Goal: Communication & Community: Answer question/provide support

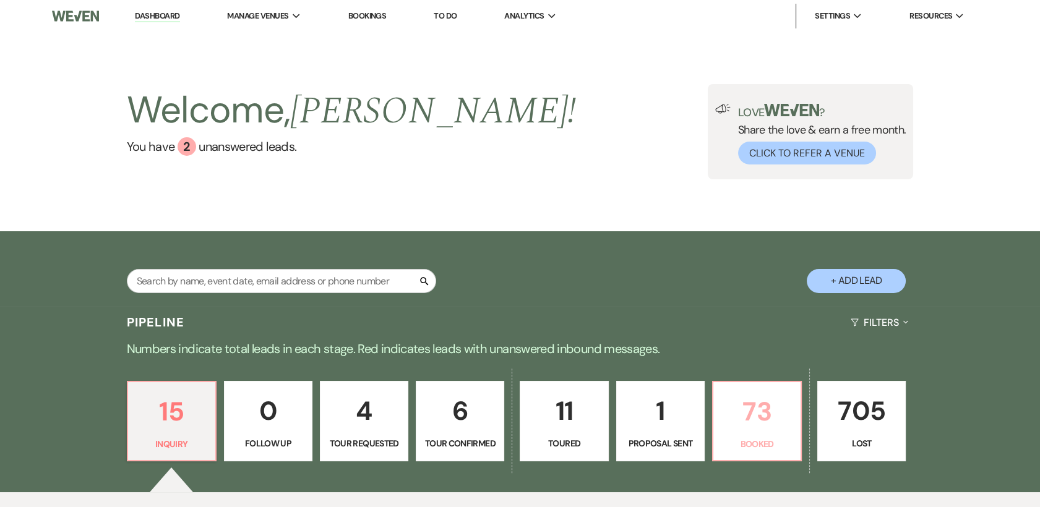
click at [742, 401] on p "73" at bounding box center [757, 411] width 72 height 41
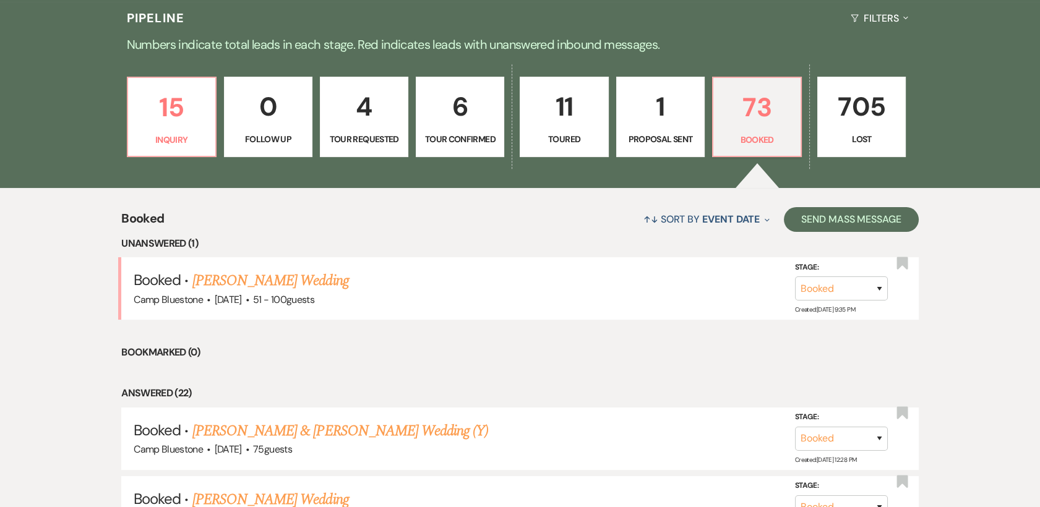
scroll to position [343, 0]
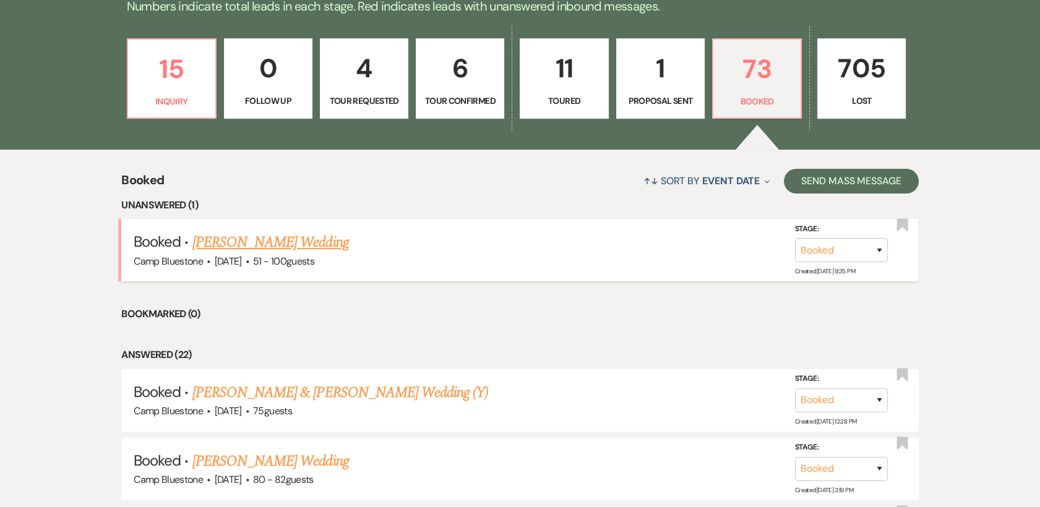
click at [307, 233] on link "[PERSON_NAME] Wedding" at bounding box center [270, 242] width 156 height 22
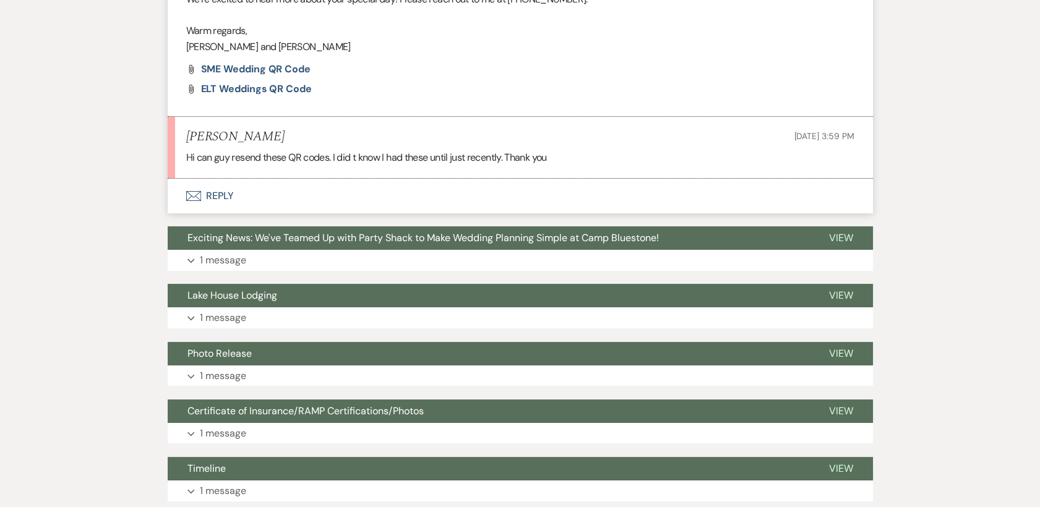
scroll to position [412, 0]
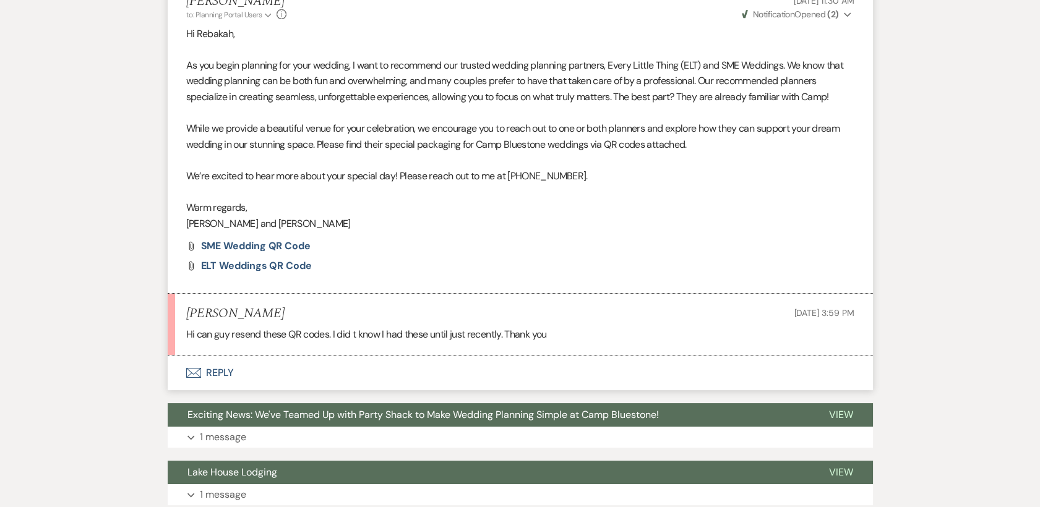
click at [223, 372] on button "Envelope Reply" at bounding box center [520, 373] width 705 height 35
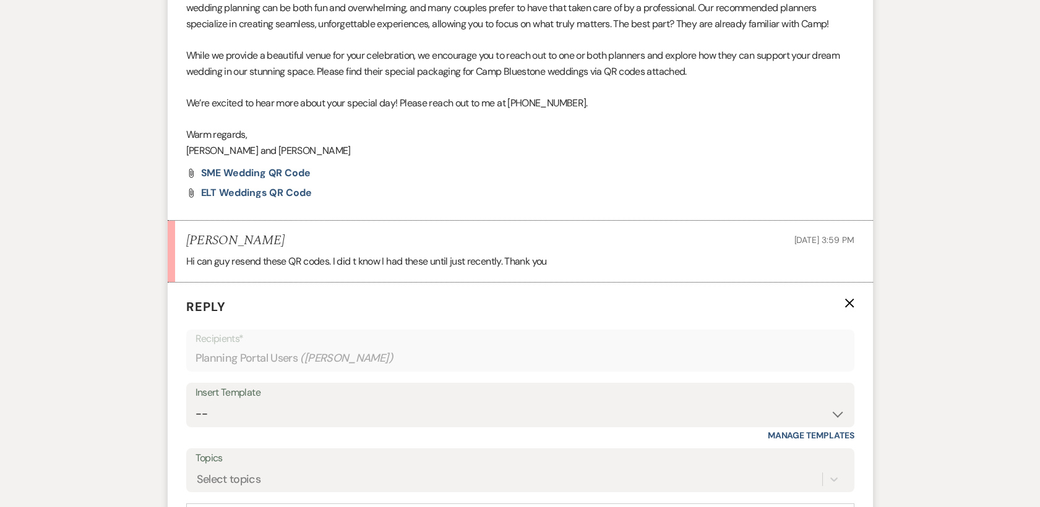
scroll to position [641, 0]
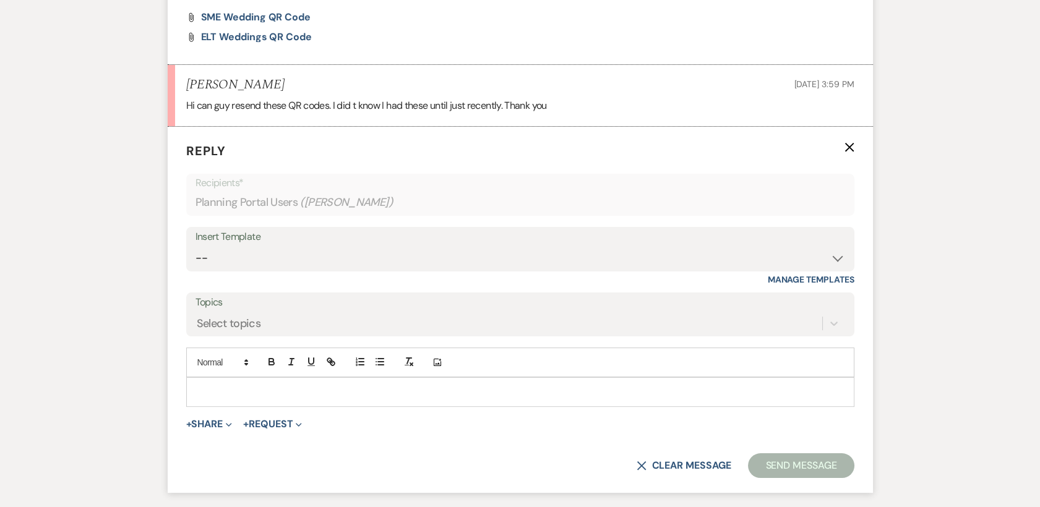
click at [247, 392] on p at bounding box center [520, 392] width 648 height 14
click at [220, 390] on p at bounding box center [520, 392] width 648 height 14
click at [231, 422] on icon "Expand" at bounding box center [229, 425] width 6 height 6
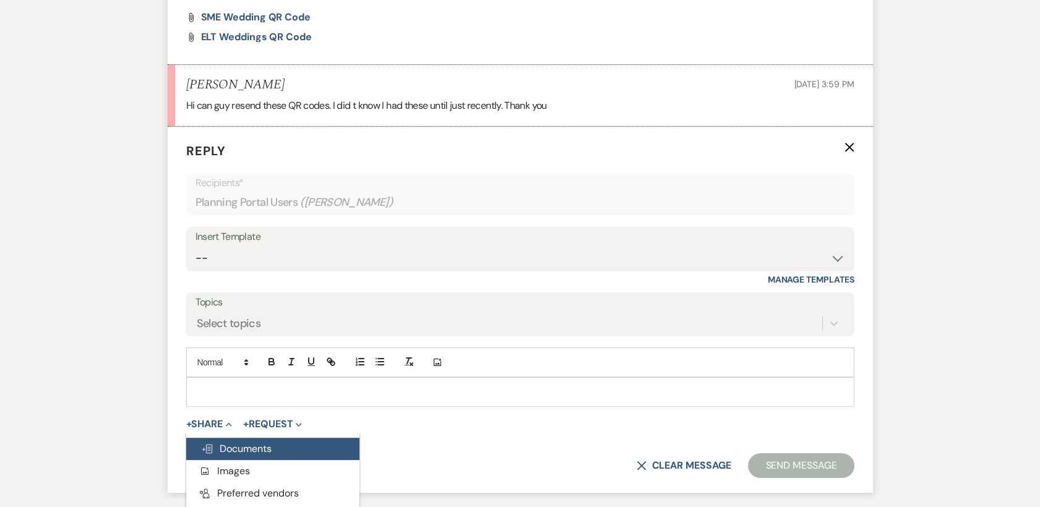
click at [239, 447] on span "Doc Upload Documents" at bounding box center [236, 448] width 71 height 13
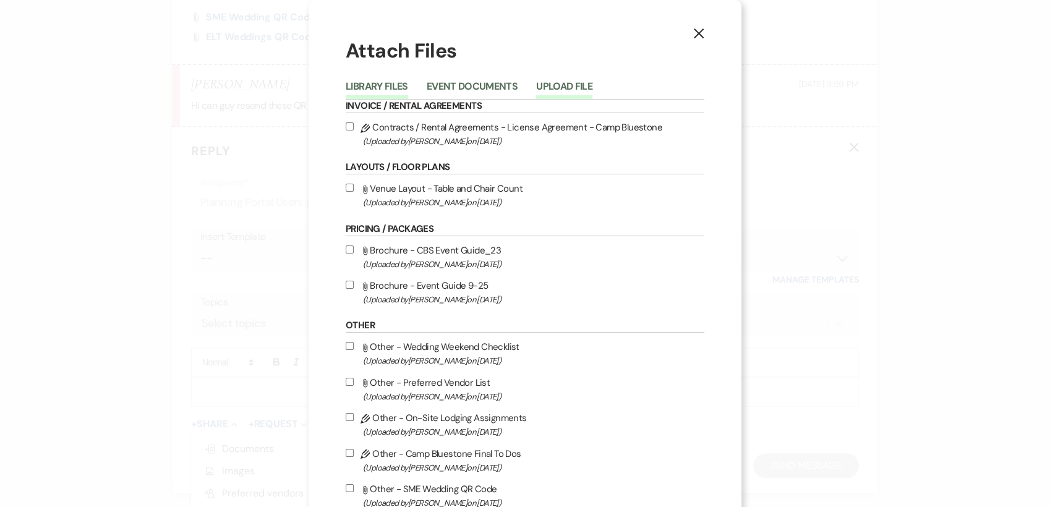
click at [571, 82] on button "Upload File" at bounding box center [564, 90] width 56 height 17
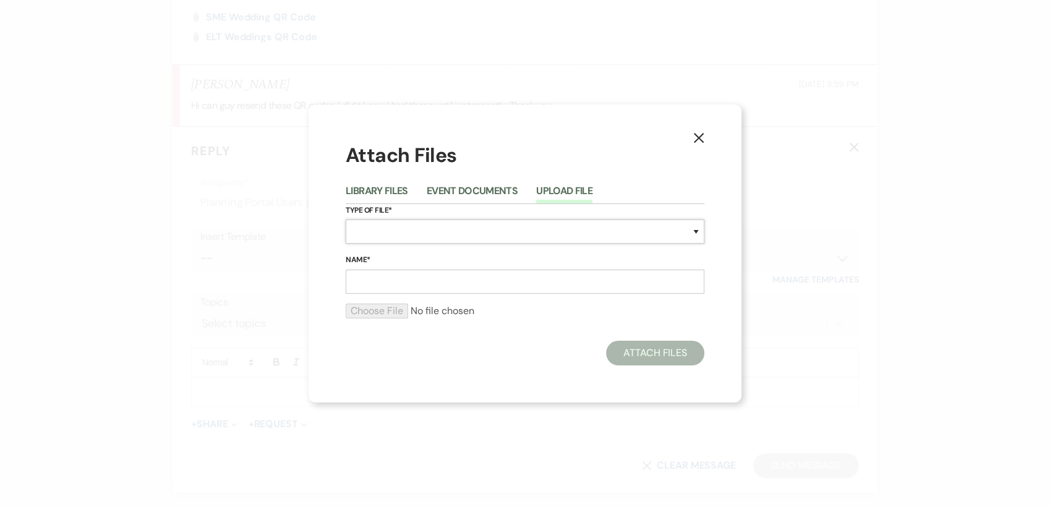
click at [486, 231] on select "Special Event Insurance Vendor Certificate of Insurance Contracts / Rental Agre…" at bounding box center [525, 232] width 359 height 24
select select "63"
click at [346, 220] on select "Special Event Insurance Vendor Certificate of Insurance Contracts / Rental Agre…" at bounding box center [525, 232] width 359 height 24
click at [361, 278] on input "Name*" at bounding box center [525, 282] width 359 height 24
click at [461, 280] on input "SME" at bounding box center [525, 282] width 359 height 24
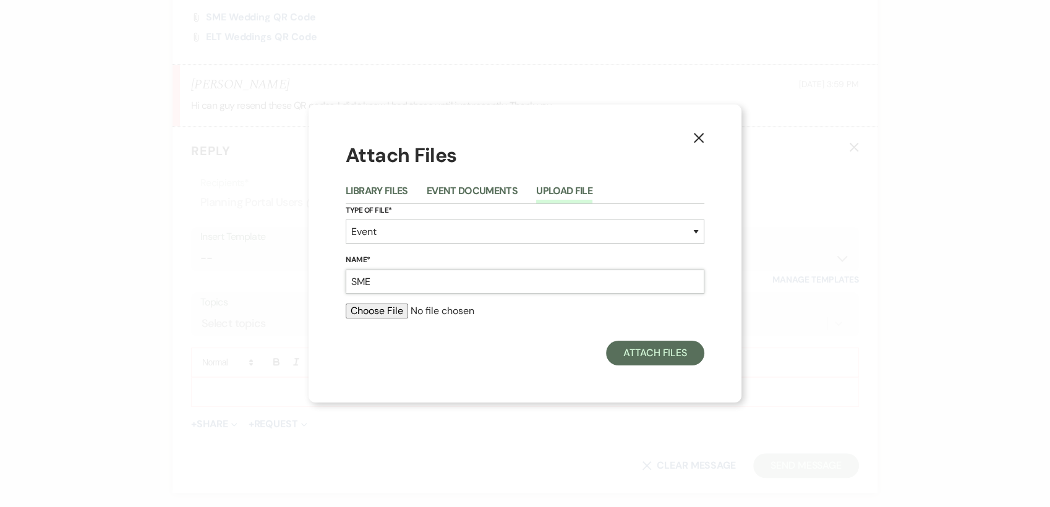
click at [435, 279] on input "SME" at bounding box center [525, 282] width 359 height 24
click at [439, 279] on input "SME" at bounding box center [525, 282] width 359 height 24
click at [440, 282] on input "SME" at bounding box center [525, 282] width 359 height 24
click at [439, 285] on input "SME" at bounding box center [525, 282] width 359 height 24
click at [461, 280] on input "SME Wedding QR Code" at bounding box center [525, 282] width 359 height 24
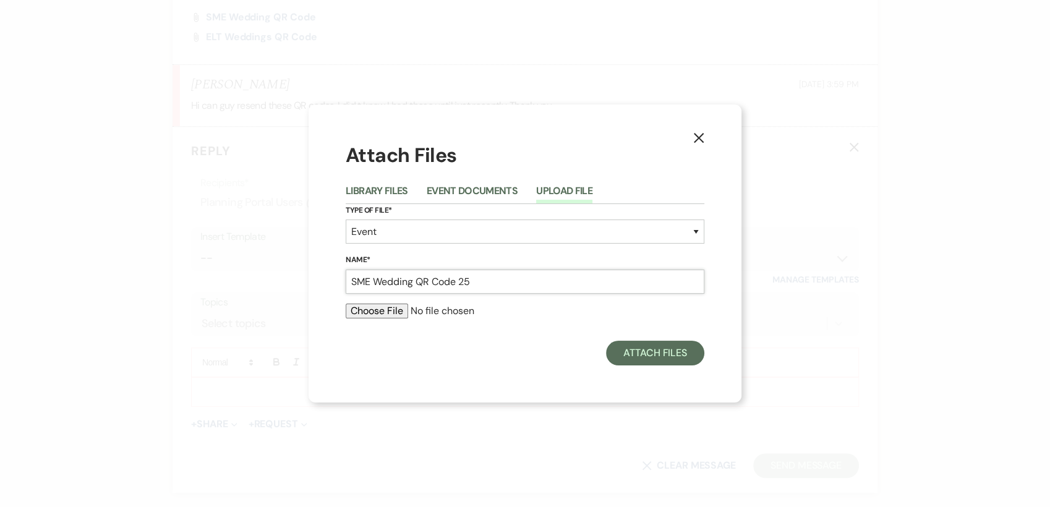
type input "SME Wedding QR Code 25"
click at [400, 310] on input "file" at bounding box center [525, 311] width 359 height 15
type input "C:\fakepath\SME Wedding Guide25.jpg"
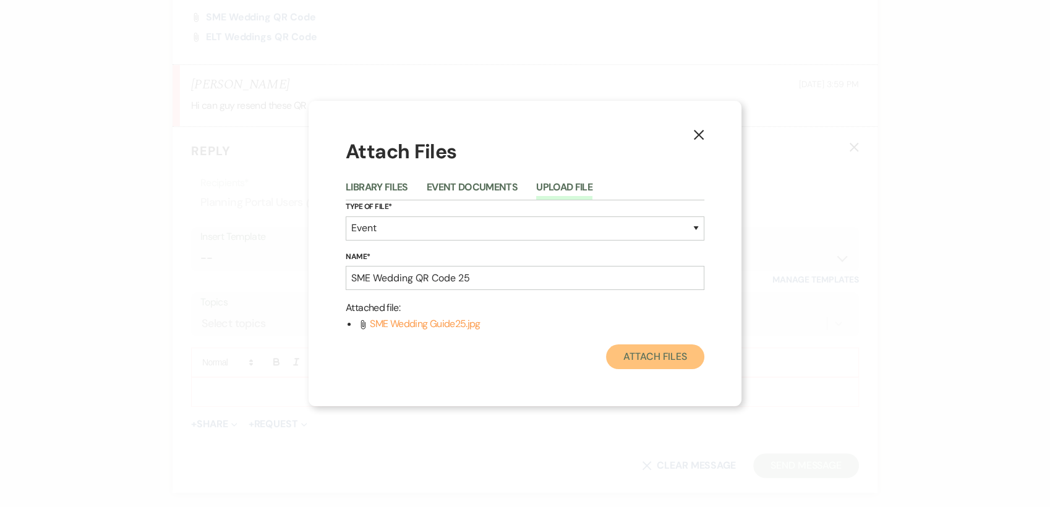
click at [635, 355] on button "Attach Files" at bounding box center [655, 357] width 98 height 25
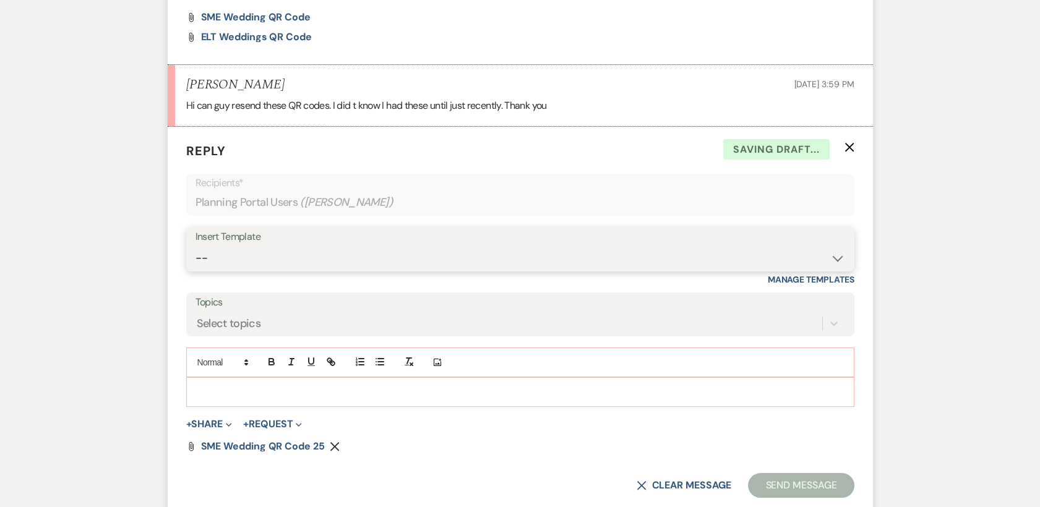
click at [336, 252] on select "-- Weven Planning Portal Introduction (Booked Events) Tour Request Response Con…" at bounding box center [519, 258] width 649 height 24
click at [400, 430] on div "+ Share Expand Doc Upload Documents Add Photo Images Pref Vendors Preferred ven…" at bounding box center [520, 424] width 668 height 15
click at [257, 393] on p at bounding box center [520, 392] width 648 height 14
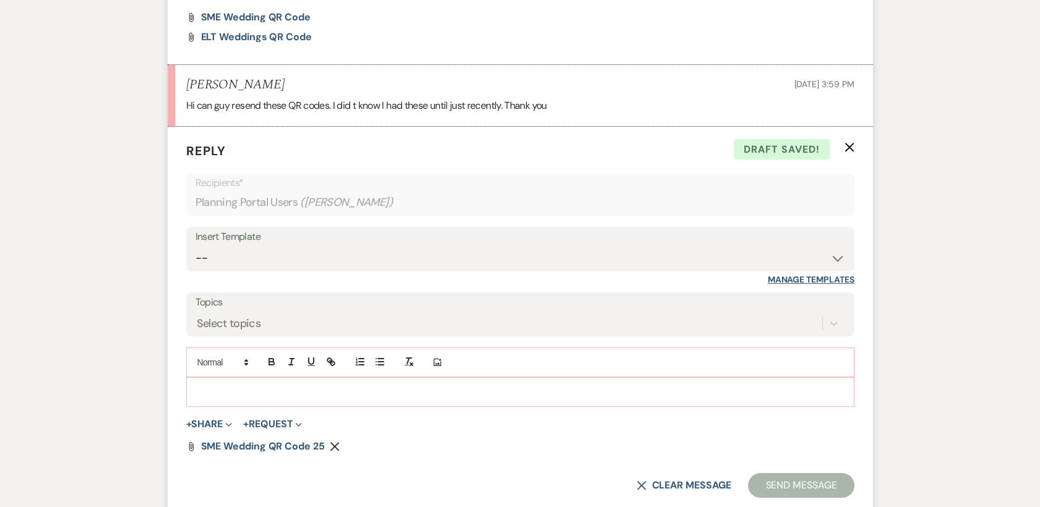
click at [784, 275] on link "Manage Templates" at bounding box center [811, 279] width 87 height 11
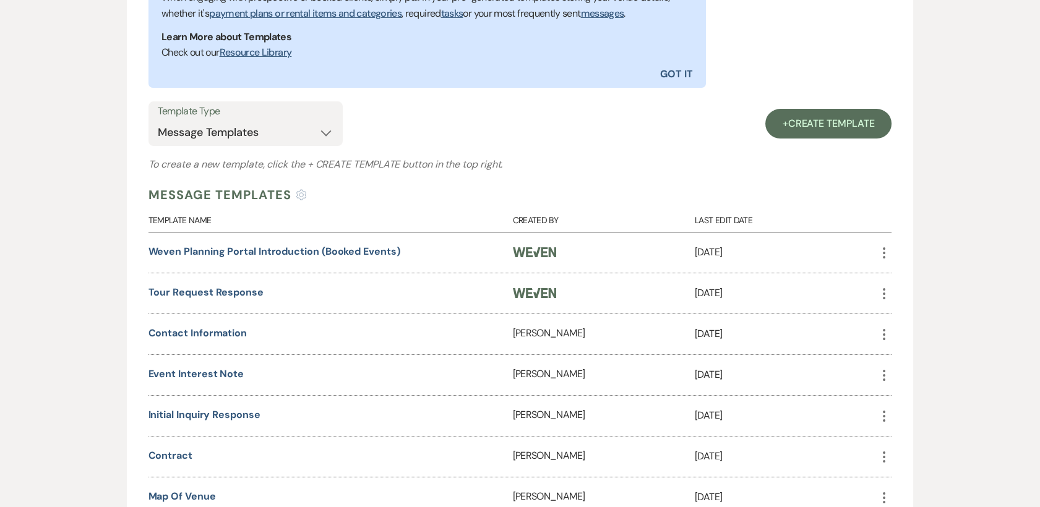
scroll to position [412, 0]
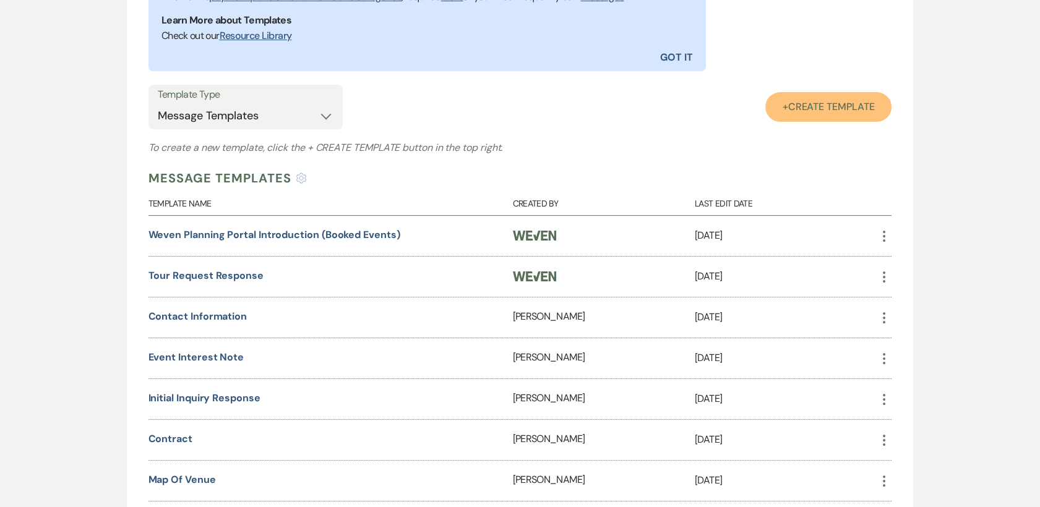
click at [792, 114] on link "+ Create Template" at bounding box center [828, 107] width 127 height 30
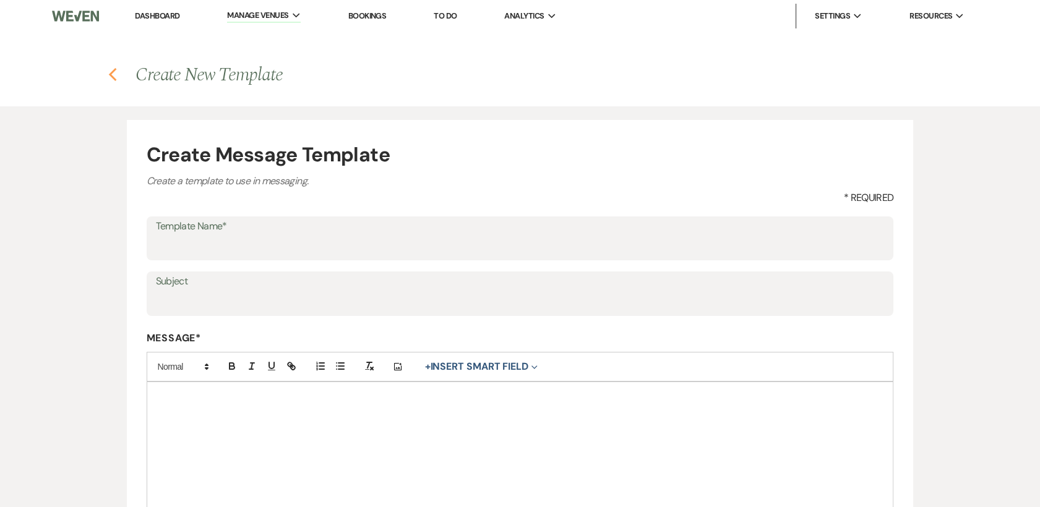
click at [113, 74] on icon "Previous" at bounding box center [112, 74] width 9 height 15
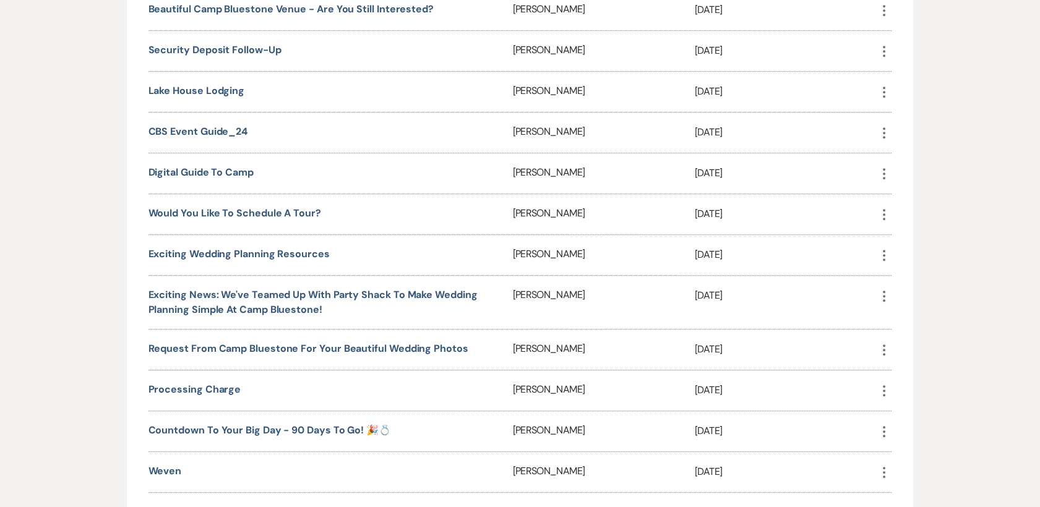
scroll to position [1510, 0]
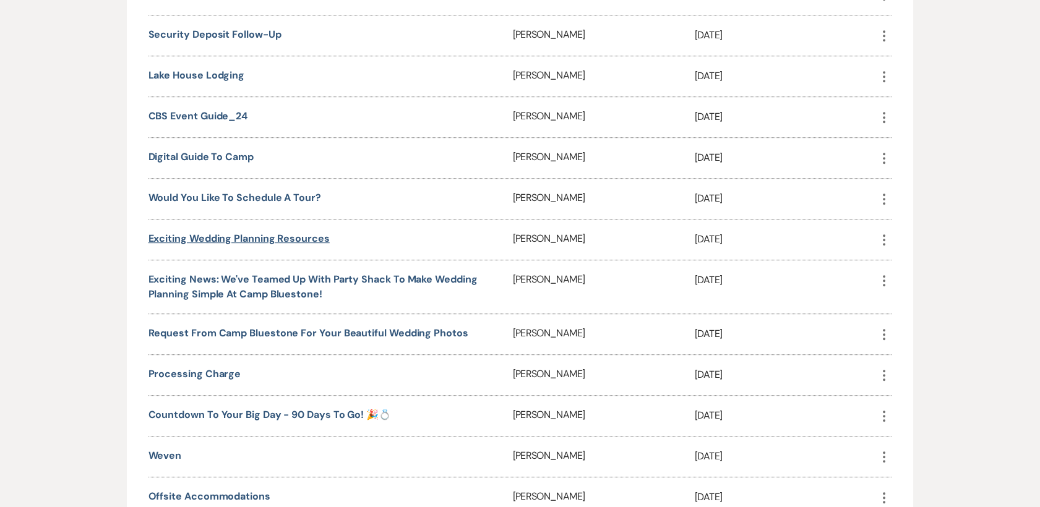
click at [274, 245] on link "Exciting wedding planning resources" at bounding box center [238, 238] width 181 height 13
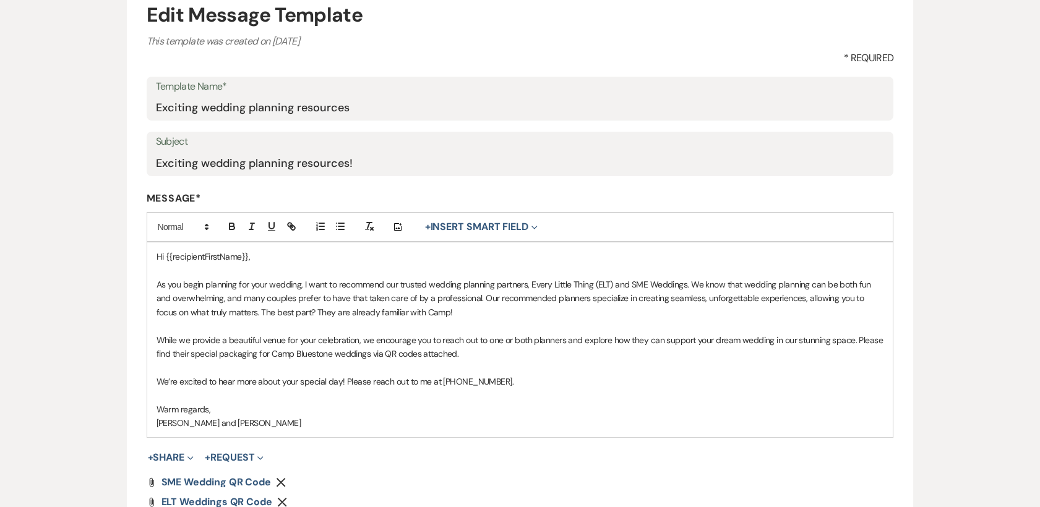
scroll to position [337, 0]
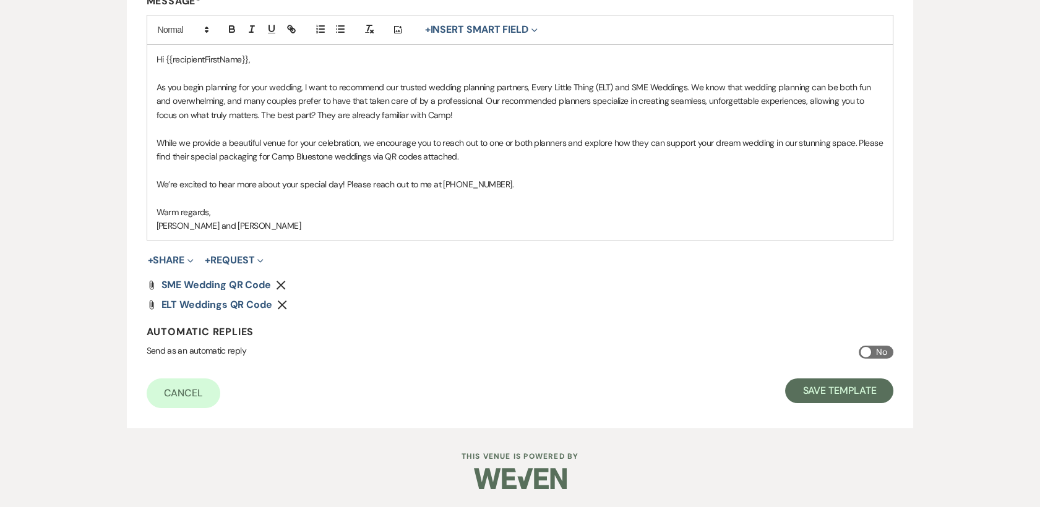
click at [278, 304] on icon "Remove" at bounding box center [282, 305] width 10 height 10
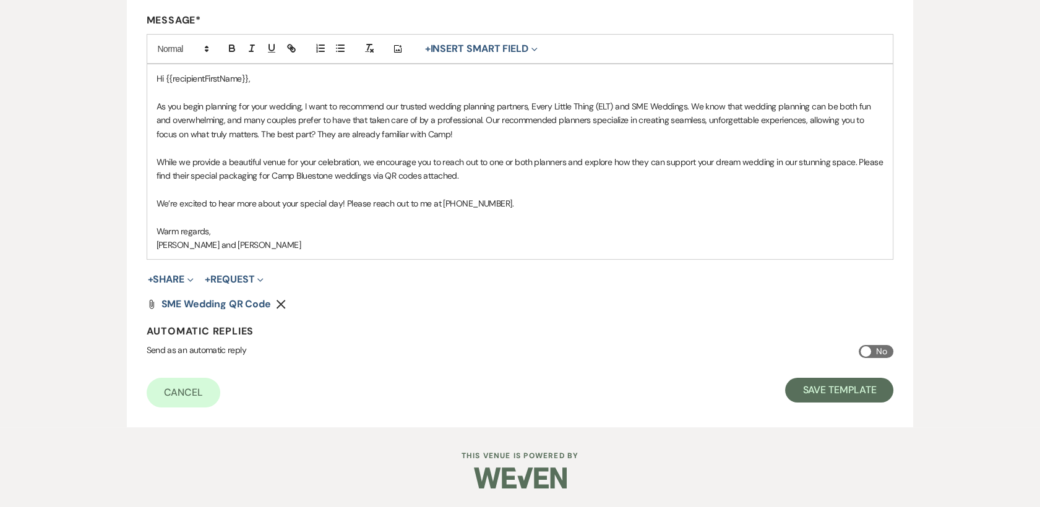
scroll to position [317, 0]
click at [279, 304] on icon "Remove" at bounding box center [281, 305] width 10 height 10
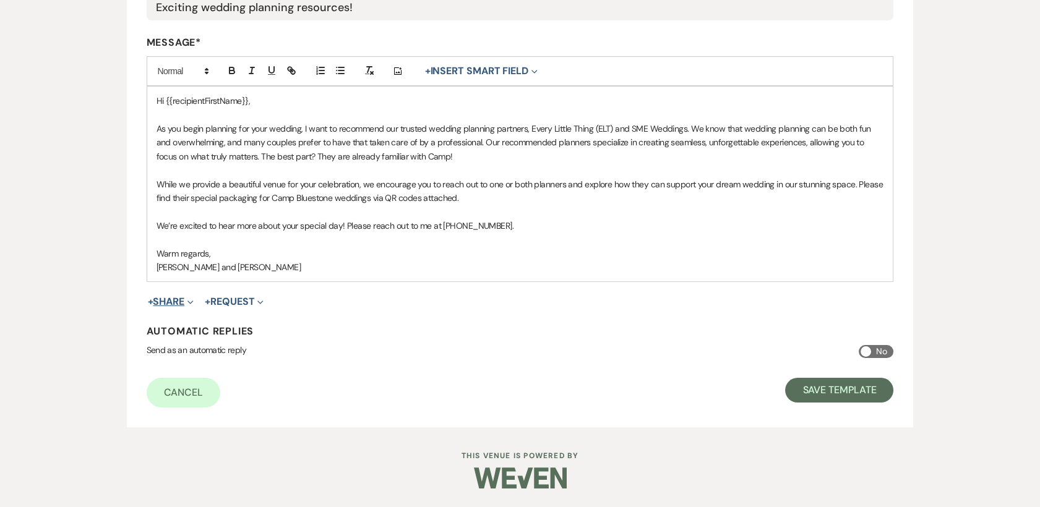
click at [192, 304] on icon "Expand" at bounding box center [190, 302] width 6 height 6
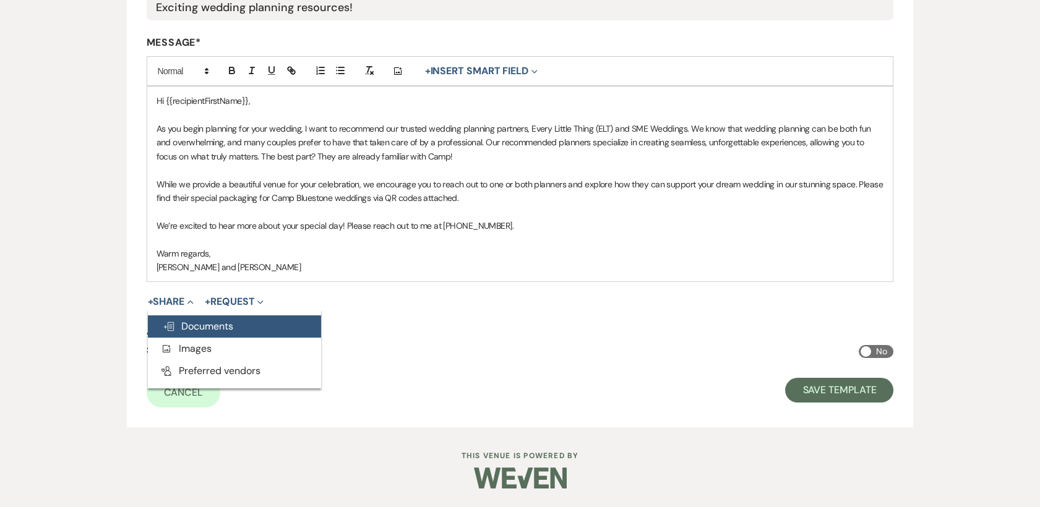
click at [197, 327] on span "Doc Upload Documents" at bounding box center [198, 326] width 71 height 13
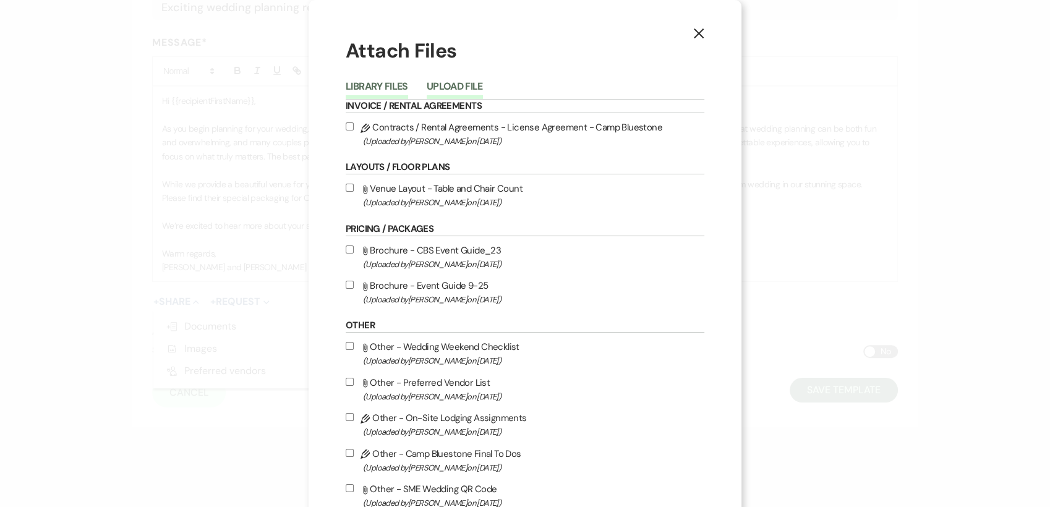
click at [468, 87] on button "Upload File" at bounding box center [455, 90] width 56 height 17
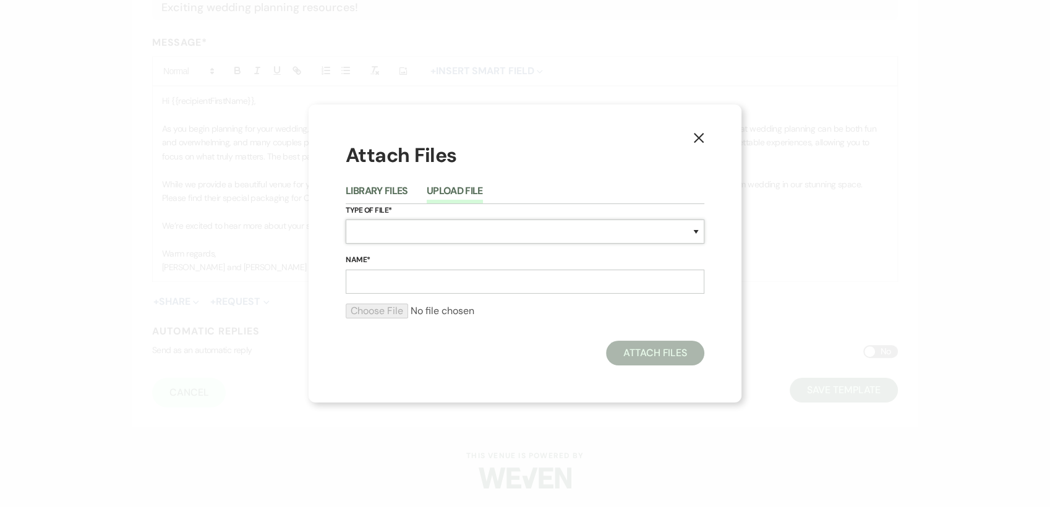
click at [414, 226] on select "Special Event Insurance Vendor Certificate of Insurance Contracts / Rental Agre…" at bounding box center [525, 232] width 359 height 24
select select "63"
click at [346, 220] on select "Special Event Insurance Vendor Certificate of Insurance Contracts / Rental Agre…" at bounding box center [525, 232] width 359 height 24
click at [387, 273] on input "Name*" at bounding box center [525, 282] width 359 height 24
type input "SME Wedding QR Code 25"
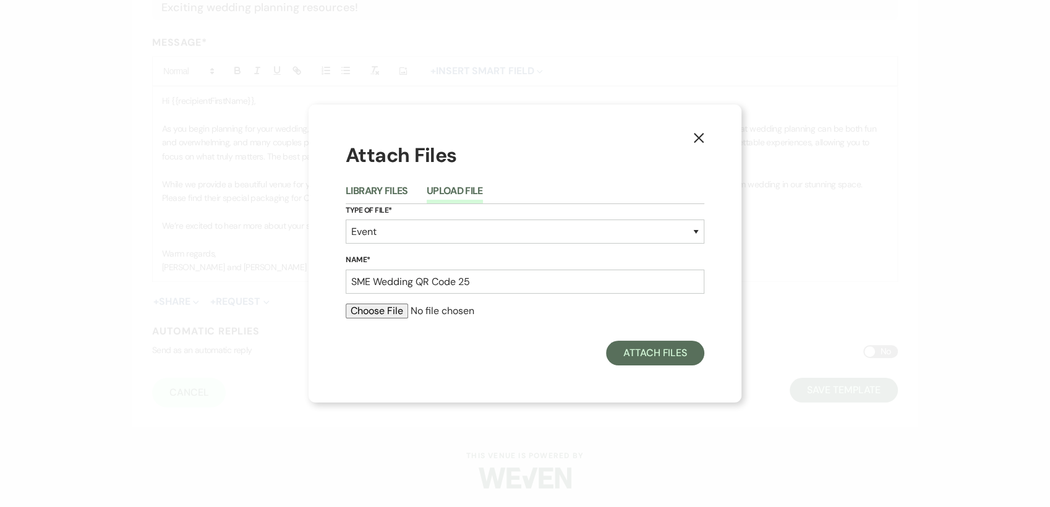
click at [358, 315] on input "file" at bounding box center [525, 311] width 359 height 15
type input "C:\fakepath\SME Wedding Guide25.jpg"
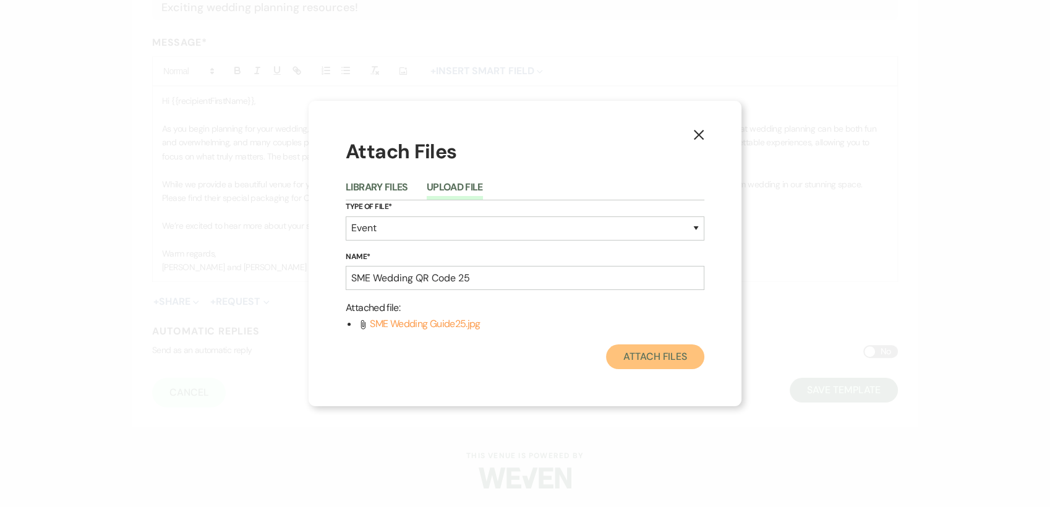
click at [656, 350] on button "Attach Files" at bounding box center [655, 357] width 98 height 25
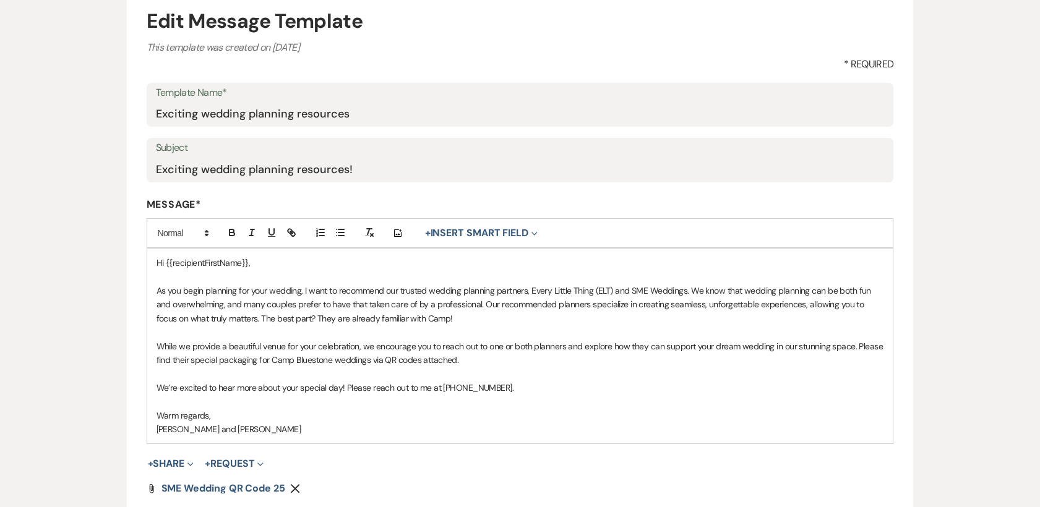
scroll to position [158, 0]
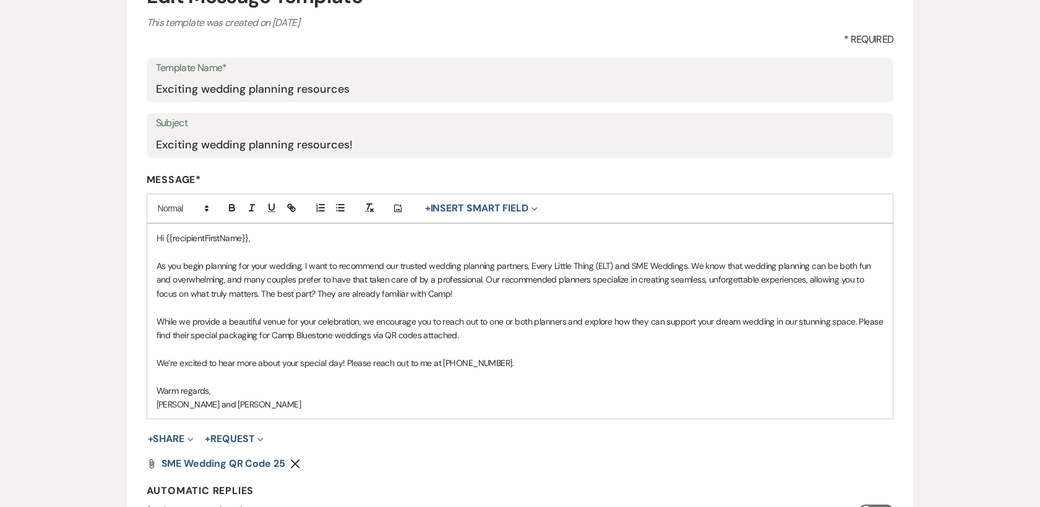
click at [473, 246] on p at bounding box center [519, 253] width 727 height 14
drag, startPoint x: 629, startPoint y: 267, endPoint x: 523, endPoint y: 267, distance: 105.8
click at [523, 267] on span "As you begin planning for your wedding, I want to recommend our trusted wedding…" at bounding box center [514, 279] width 717 height 39
drag, startPoint x: 487, startPoint y: 322, endPoint x: 564, endPoint y: 325, distance: 76.8
click at [564, 325] on span "While we provide a beautiful venue for your celebration, we encourage you to re…" at bounding box center [520, 328] width 729 height 25
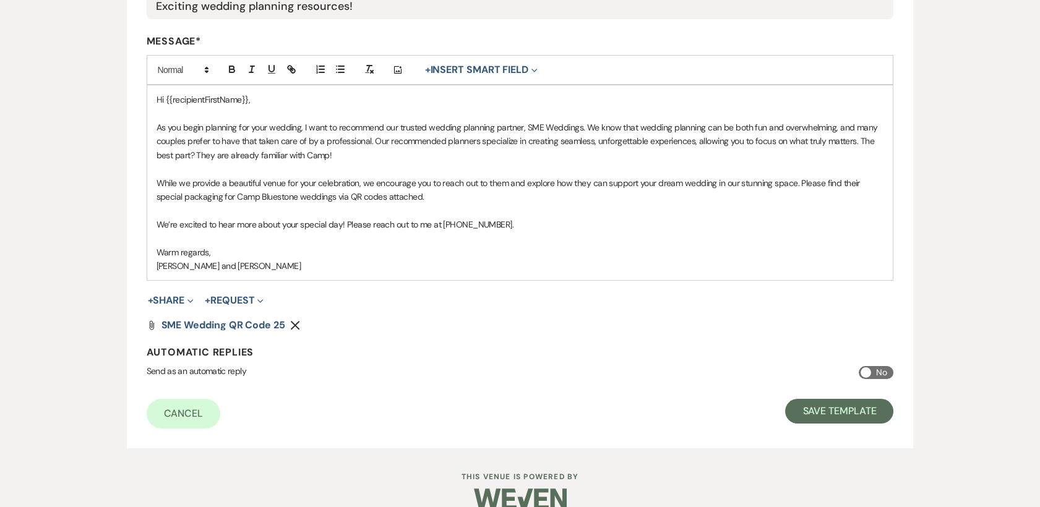
scroll to position [317, 0]
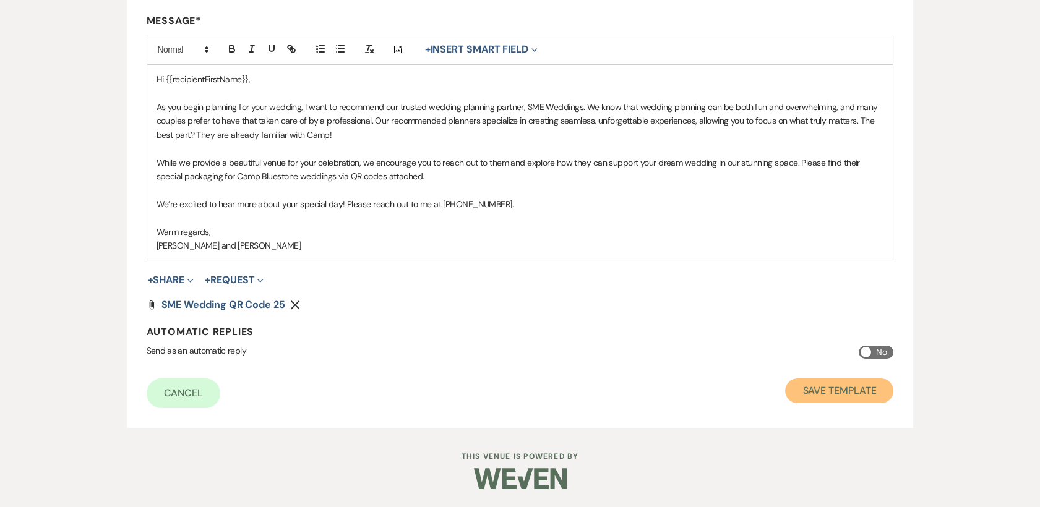
click at [825, 388] on button "Save Template" at bounding box center [839, 391] width 108 height 25
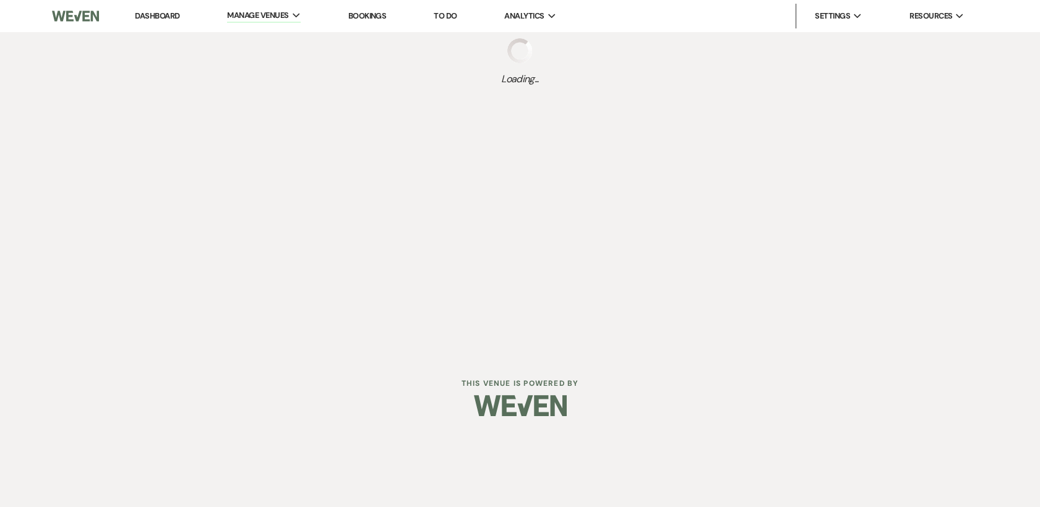
select select "Message Templates"
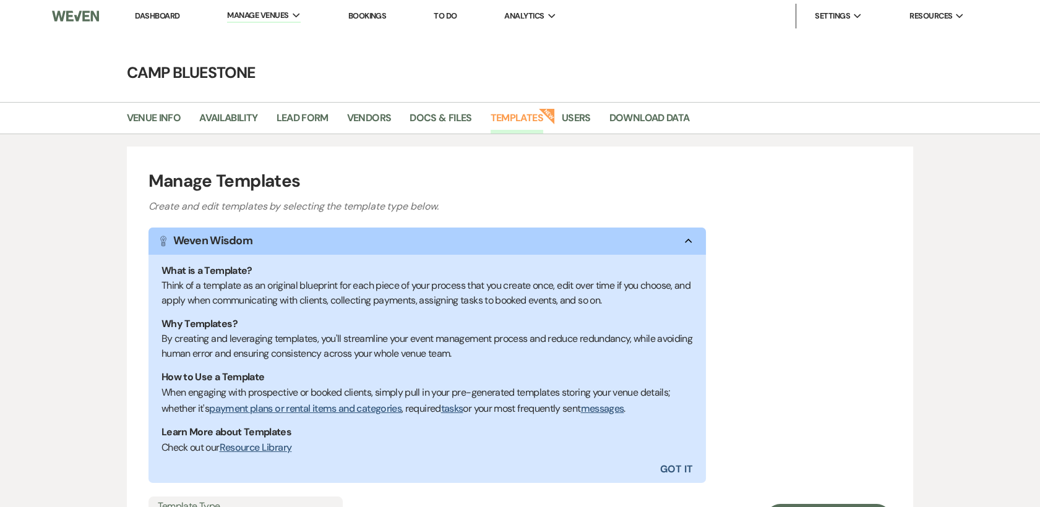
click at [148, 9] on li "Dashboard" at bounding box center [157, 16] width 57 height 25
click at [151, 15] on link "Dashboard" at bounding box center [157, 16] width 45 height 11
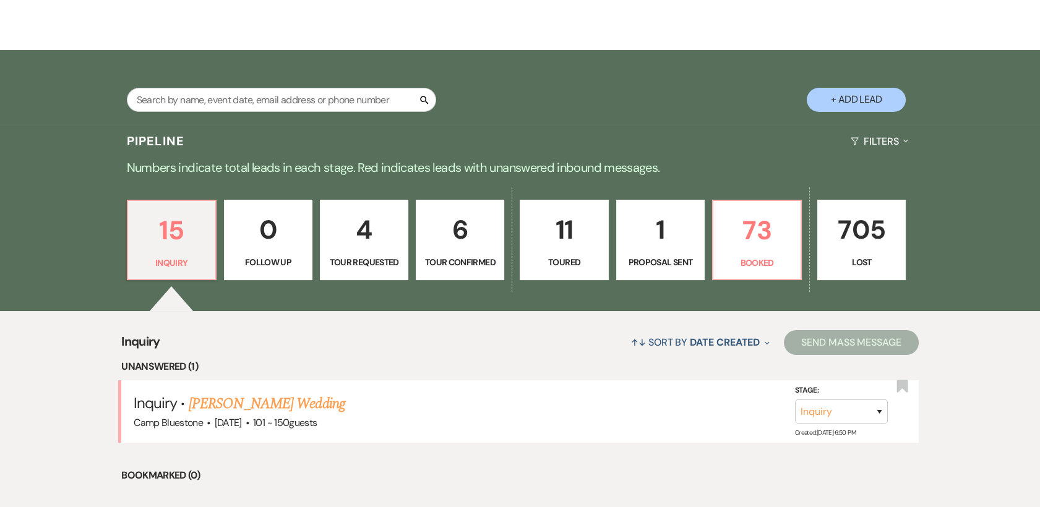
scroll to position [206, 0]
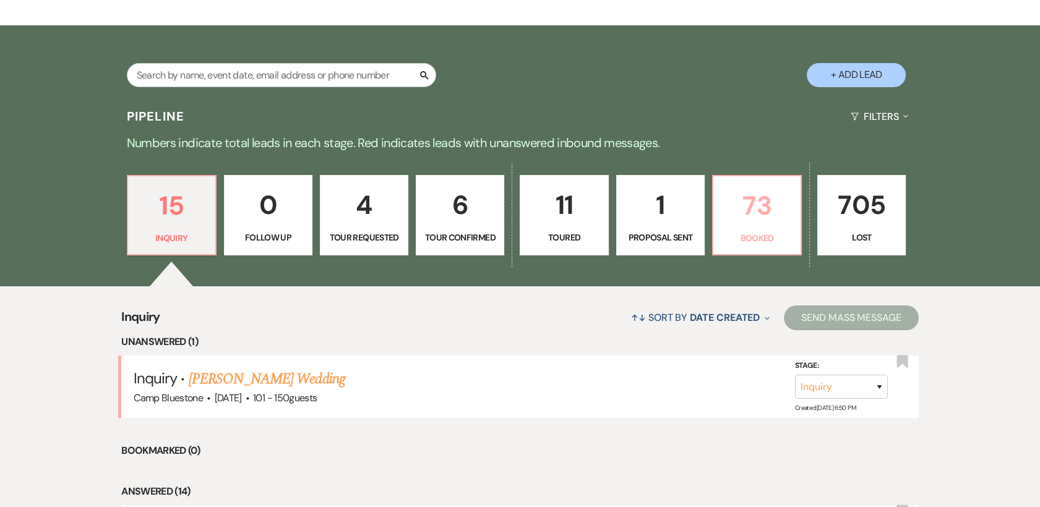
click at [748, 212] on p "73" at bounding box center [757, 205] width 72 height 41
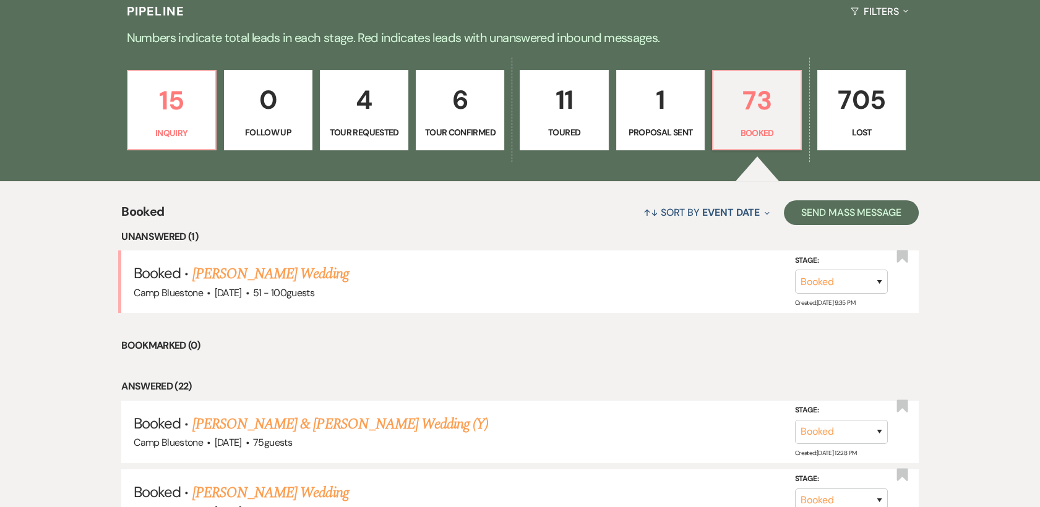
scroll to position [343, 0]
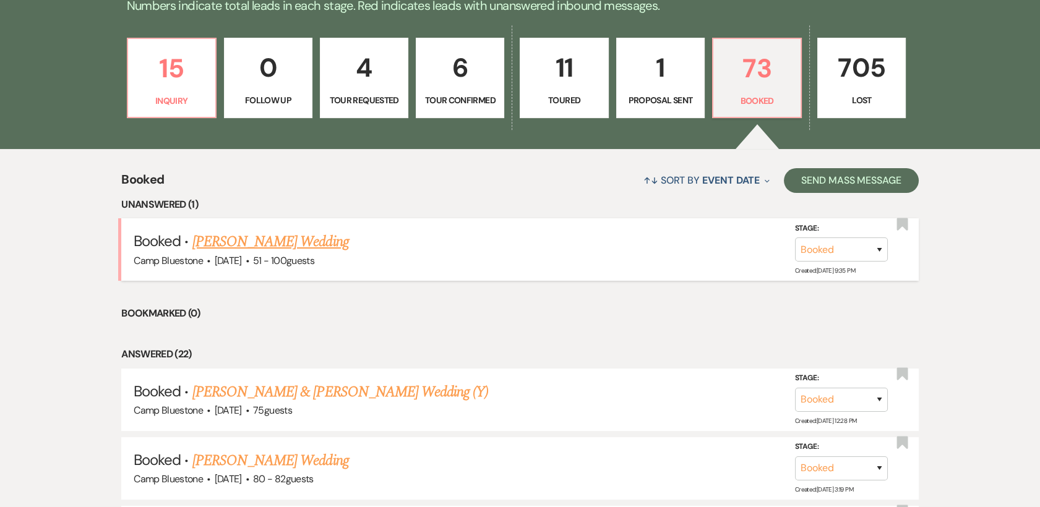
click at [306, 239] on link "[PERSON_NAME] Wedding" at bounding box center [270, 242] width 156 height 22
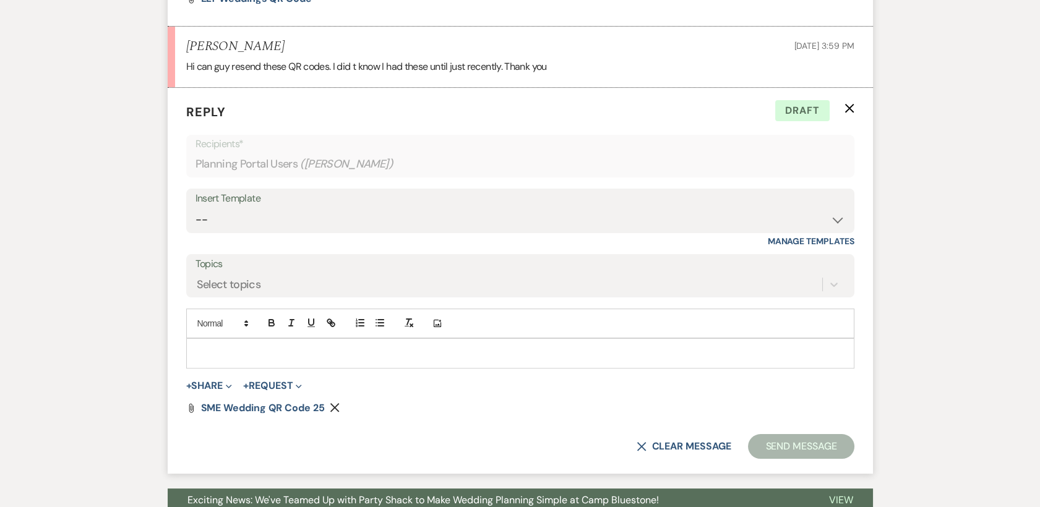
scroll to position [693, 0]
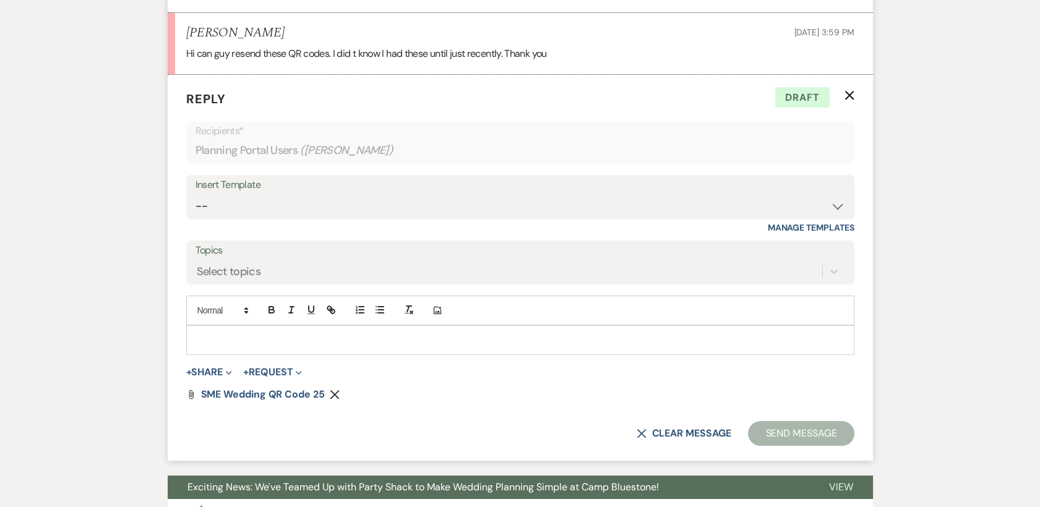
click at [336, 396] on use "button" at bounding box center [334, 394] width 9 height 9
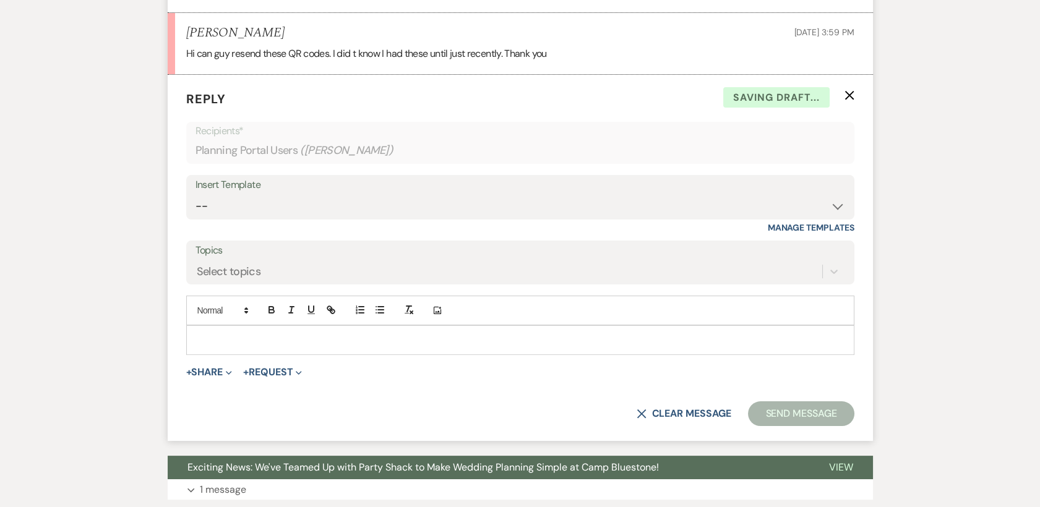
click at [850, 93] on use "button" at bounding box center [848, 94] width 9 height 9
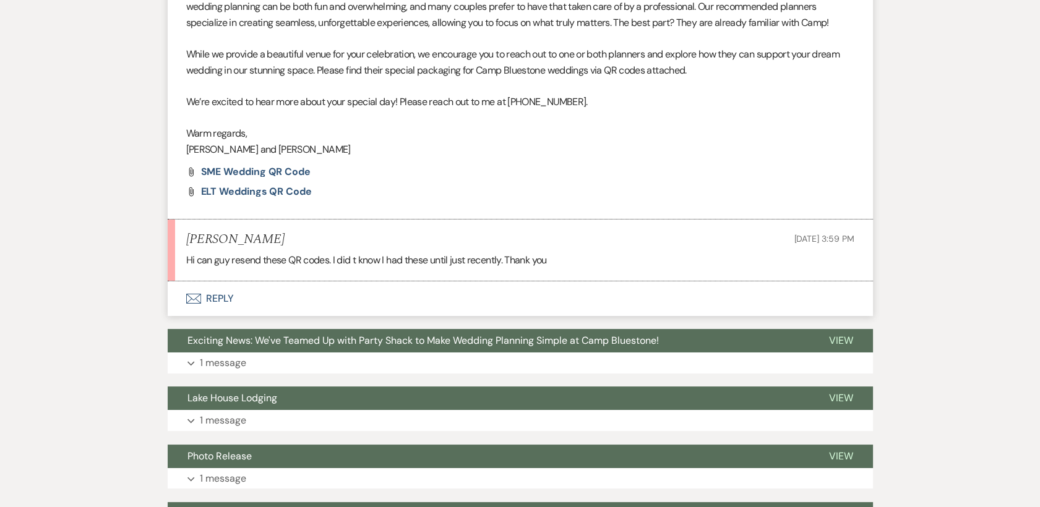
click at [220, 296] on button "Envelope Reply" at bounding box center [520, 298] width 705 height 35
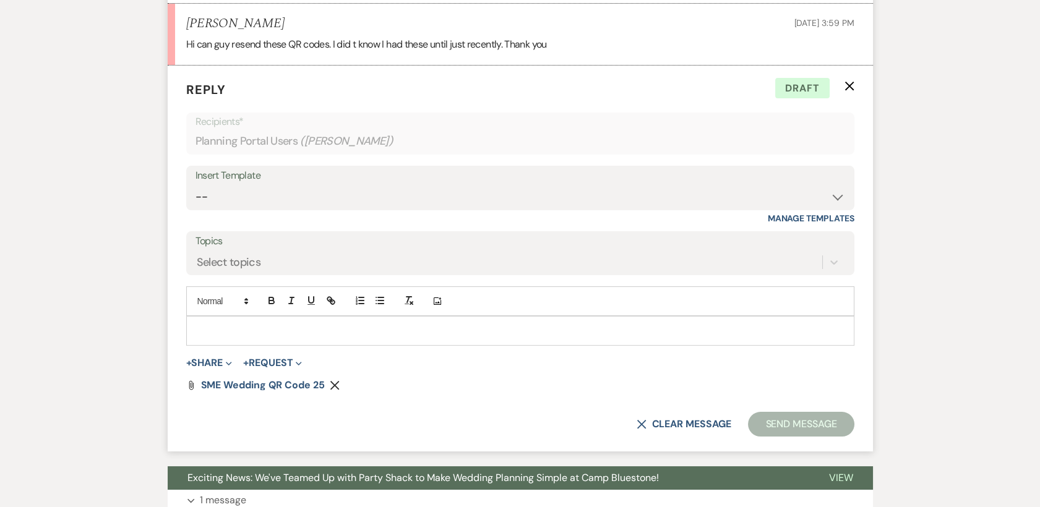
scroll to position [706, 0]
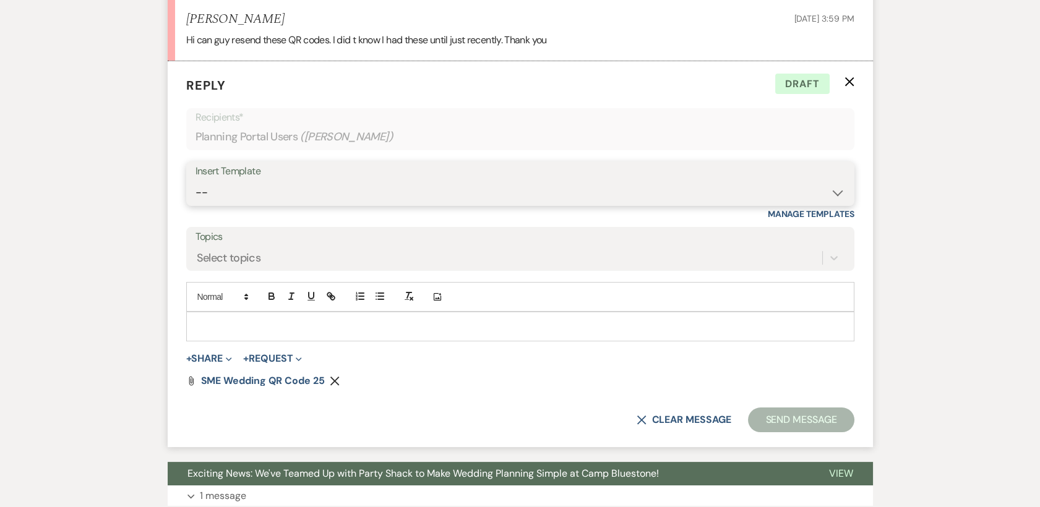
click at [823, 191] on select "-- Weven Planning Portal Introduction (Booked Events) Tour Request Response Con…" at bounding box center [519, 193] width 649 height 24
select select "4368"
click at [195, 181] on select "-- Weven Planning Portal Introduction (Booked Events) Tour Request Response Con…" at bounding box center [519, 193] width 649 height 24
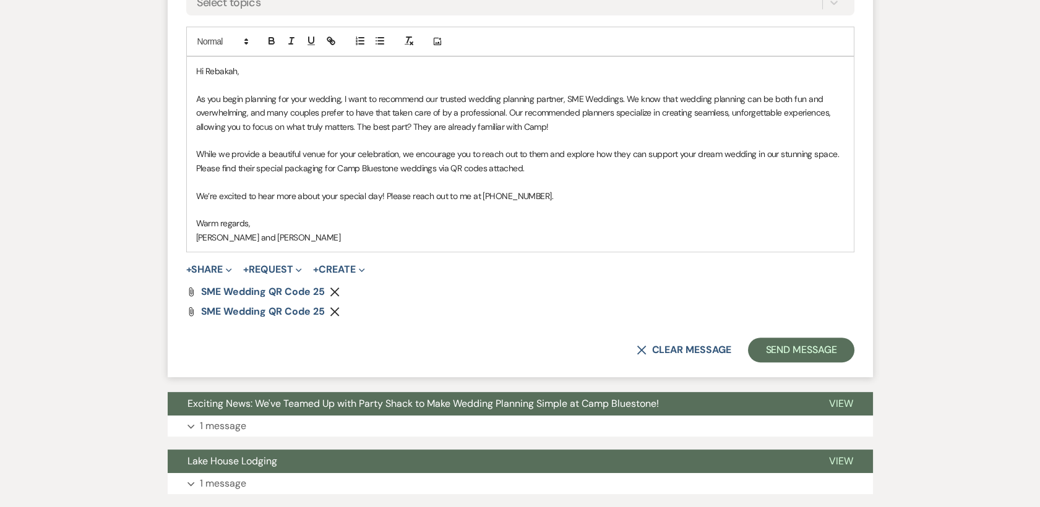
scroll to position [981, 0]
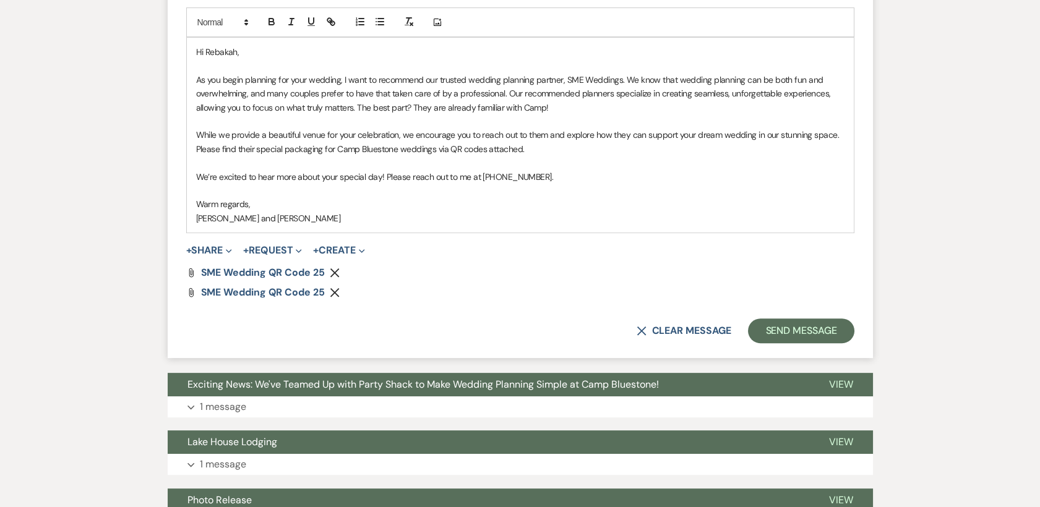
click at [332, 270] on icon "Remove" at bounding box center [335, 273] width 10 height 10
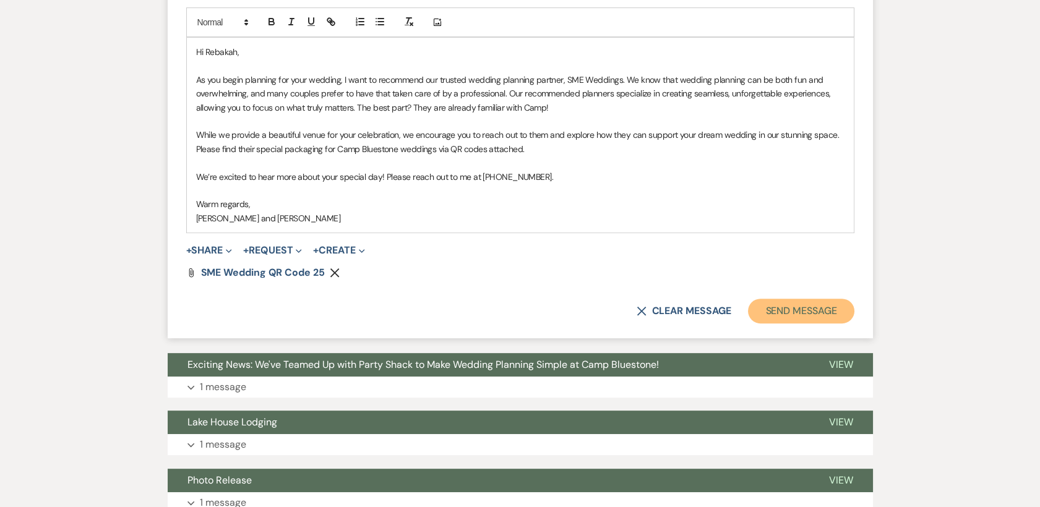
click at [790, 312] on button "Send Message" at bounding box center [801, 311] width 106 height 25
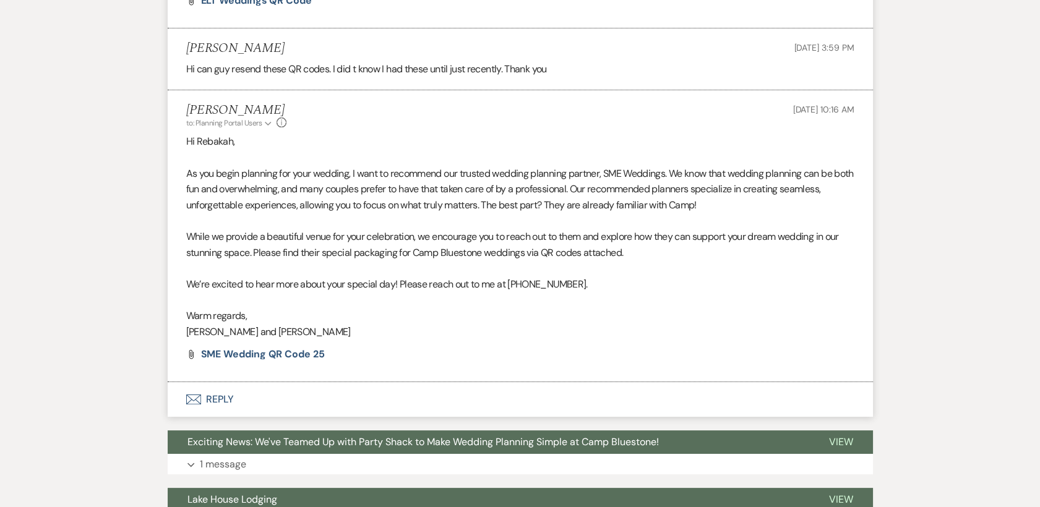
scroll to position [724, 0]
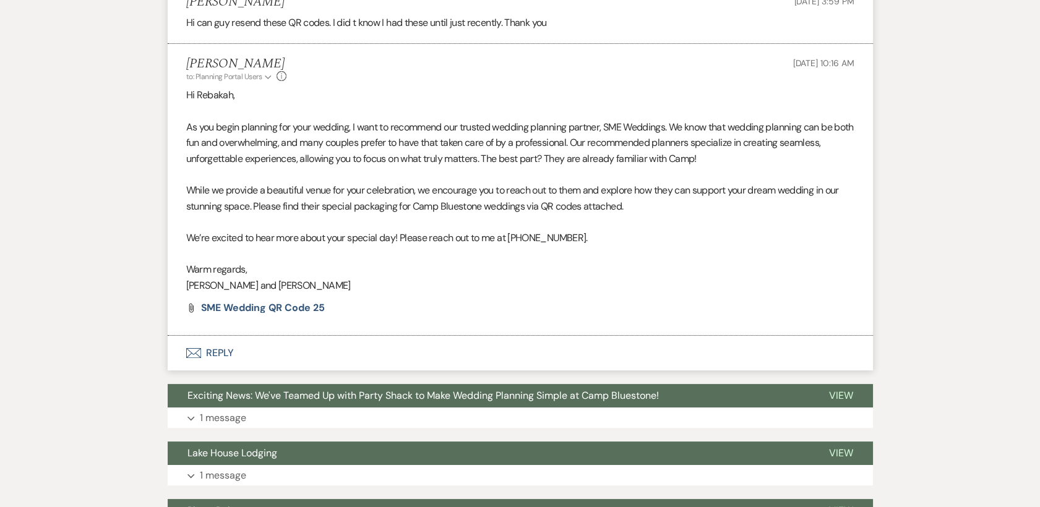
click at [216, 349] on button "Envelope Reply" at bounding box center [520, 353] width 705 height 35
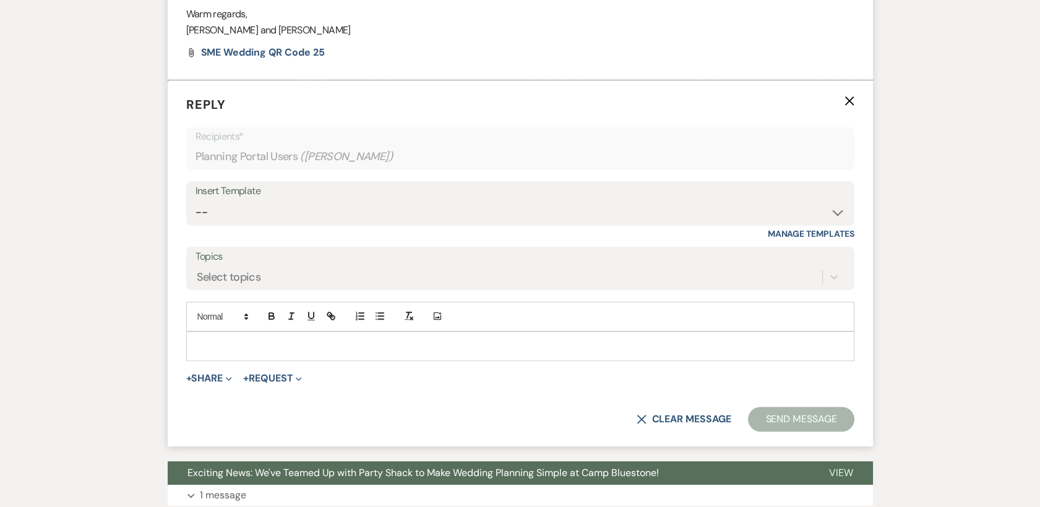
scroll to position [988, 0]
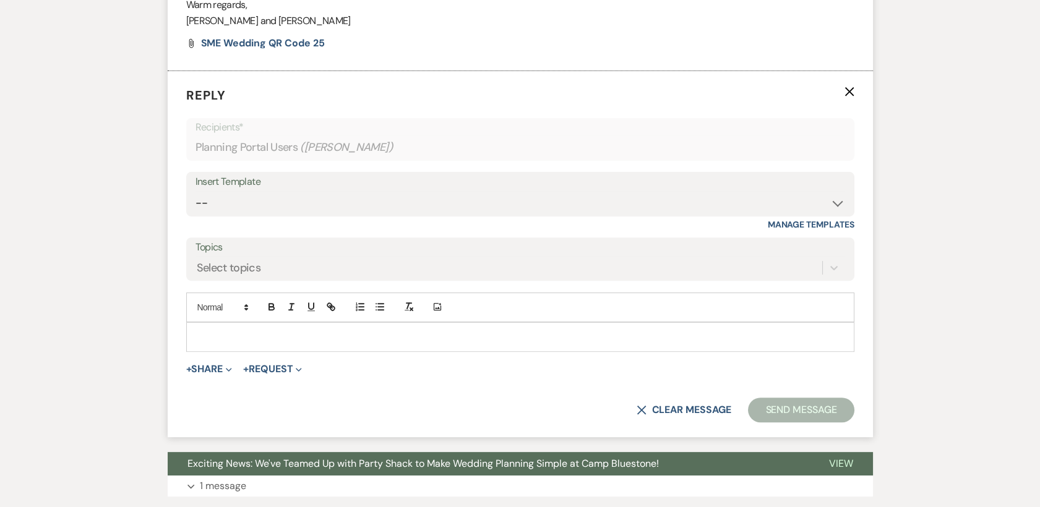
click at [254, 339] on p at bounding box center [520, 337] width 648 height 14
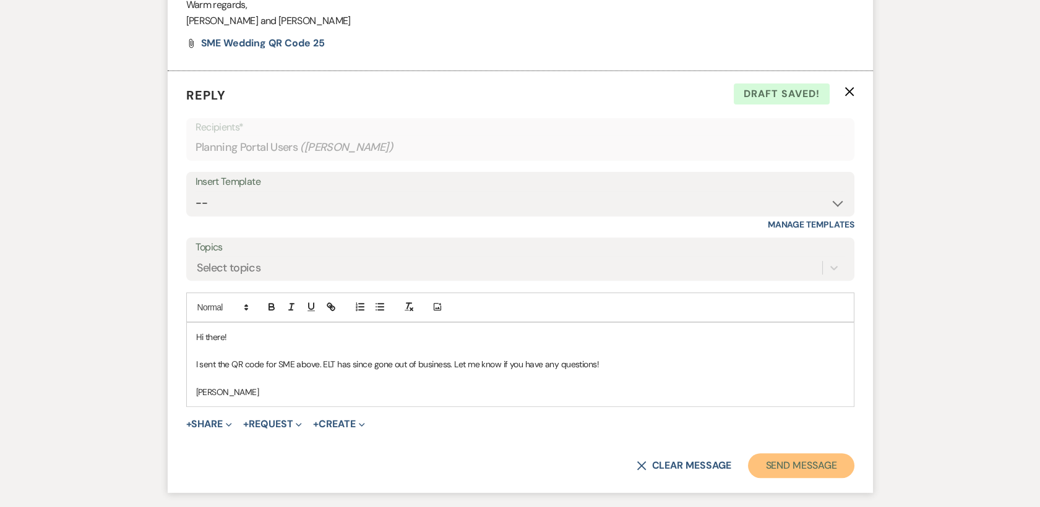
click at [812, 465] on button "Send Message" at bounding box center [801, 465] width 106 height 25
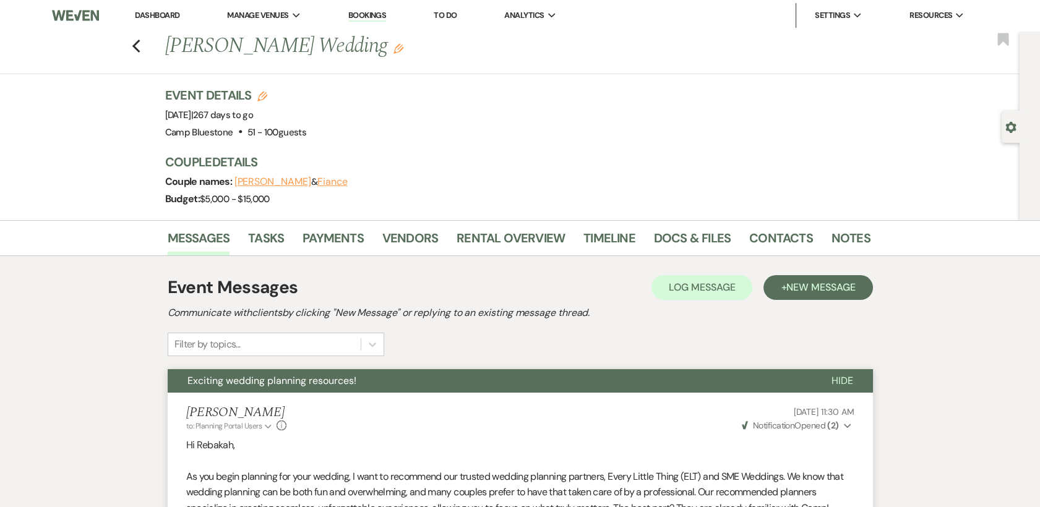
scroll to position [0, 0]
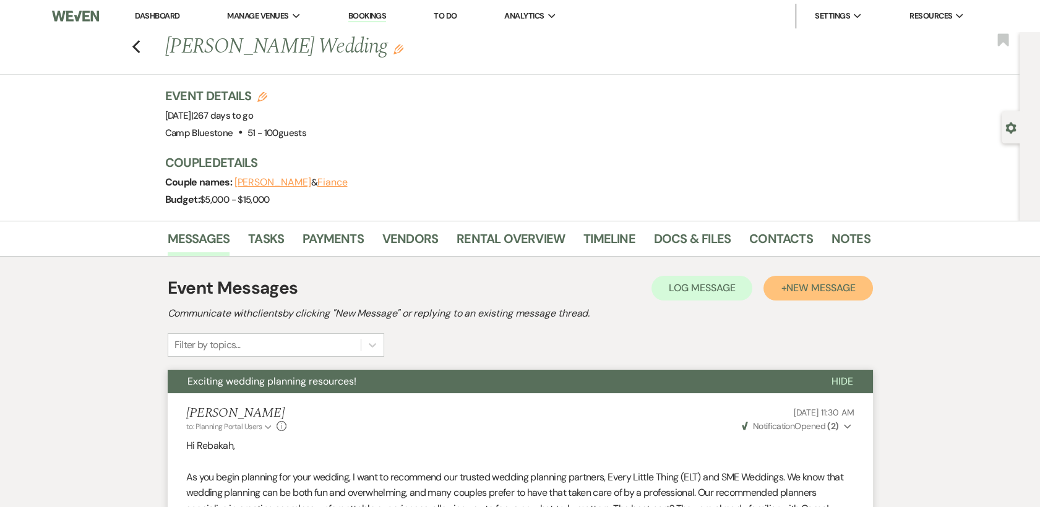
click at [787, 290] on span "New Message" at bounding box center [820, 287] width 69 height 13
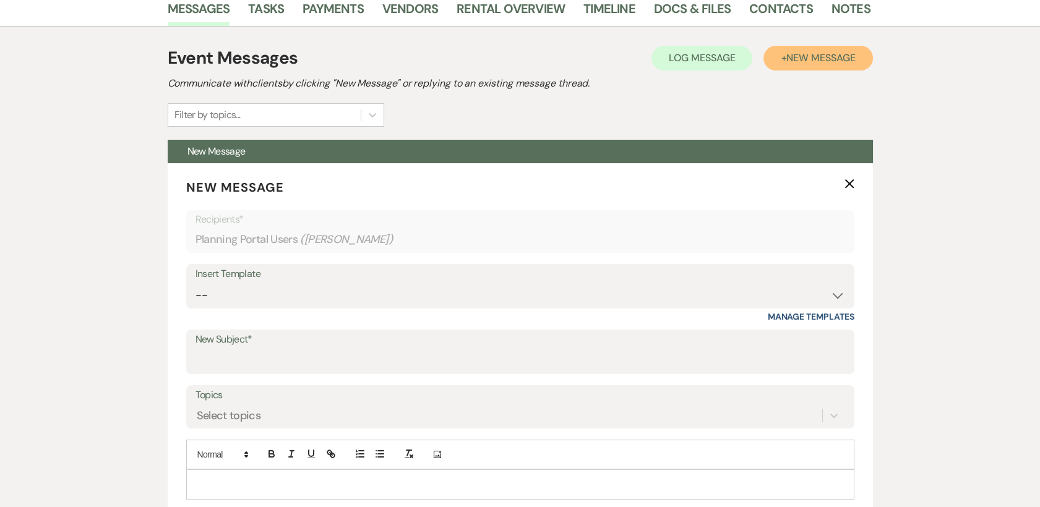
scroll to position [412, 0]
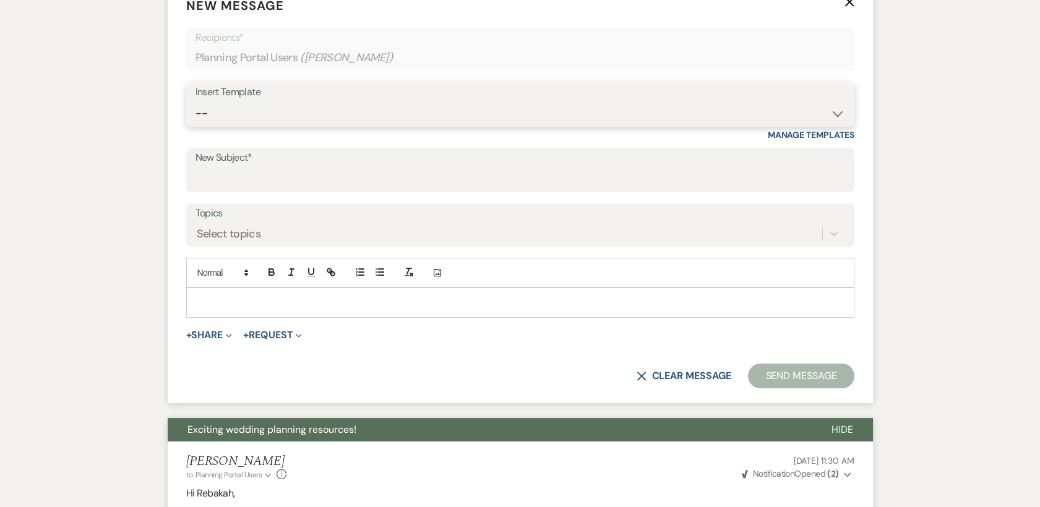
click at [467, 111] on select "-- Weven Planning Portal Introduction (Booked Events) Tour Request Response Con…" at bounding box center [519, 113] width 649 height 24
select select "4368"
click at [195, 101] on select "-- Weven Planning Portal Introduction (Booked Events) Tour Request Response Con…" at bounding box center [519, 113] width 649 height 24
type input "Exciting wedding planning resources!"
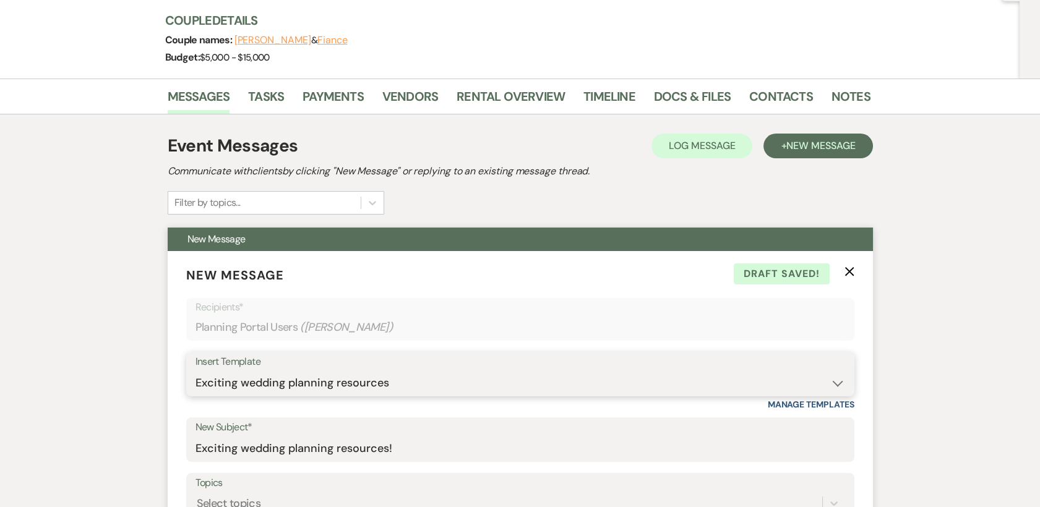
scroll to position [137, 0]
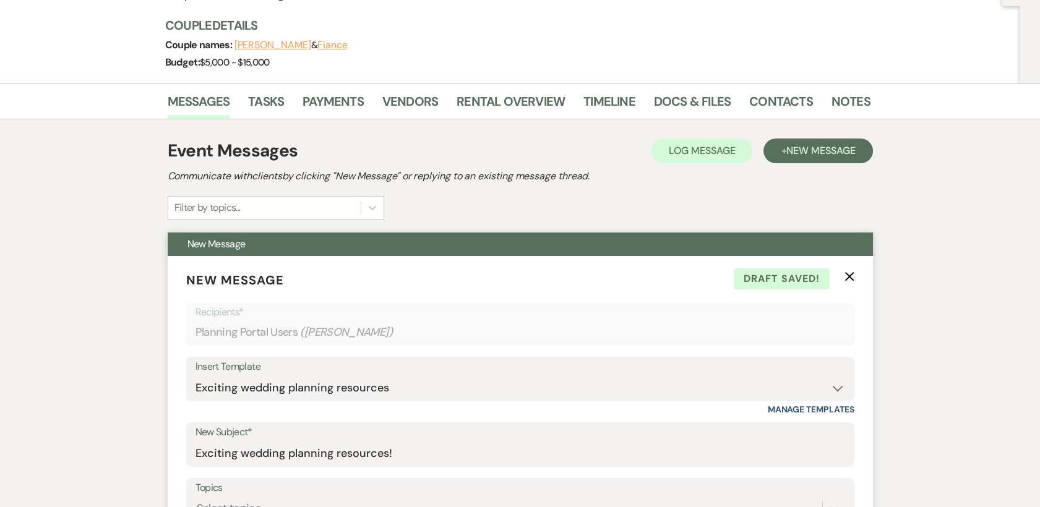
click at [849, 275] on icon "X" at bounding box center [849, 277] width 10 height 10
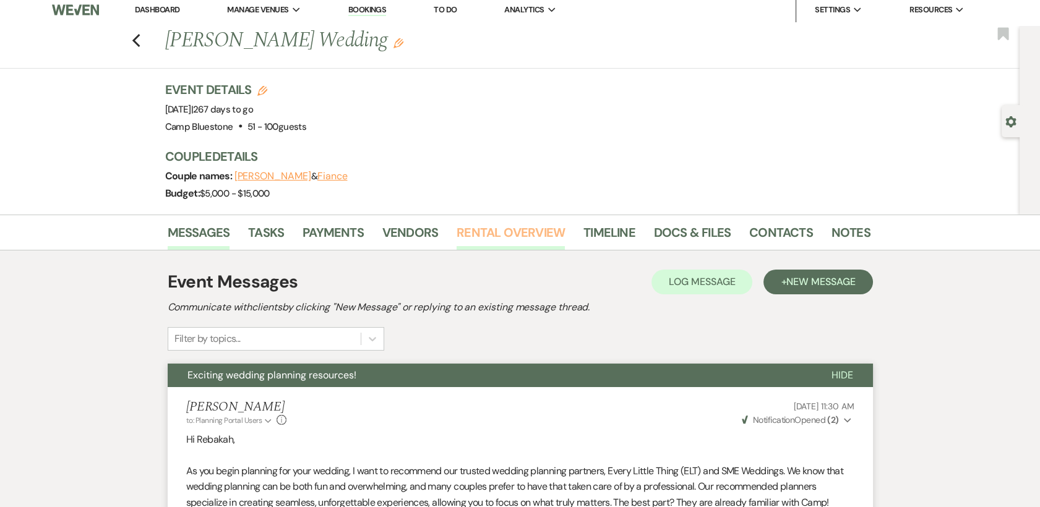
scroll to position [0, 0]
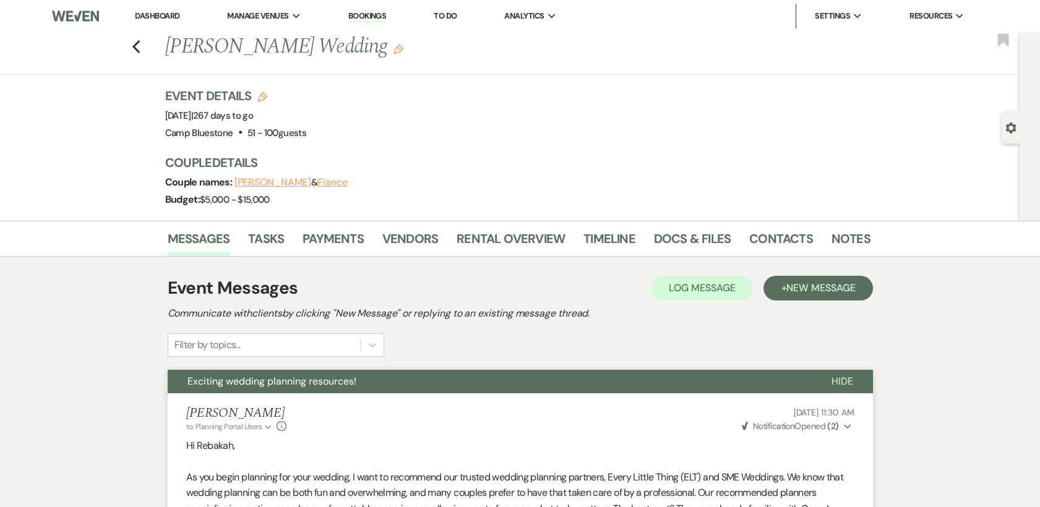
click at [160, 14] on link "Dashboard" at bounding box center [157, 16] width 45 height 11
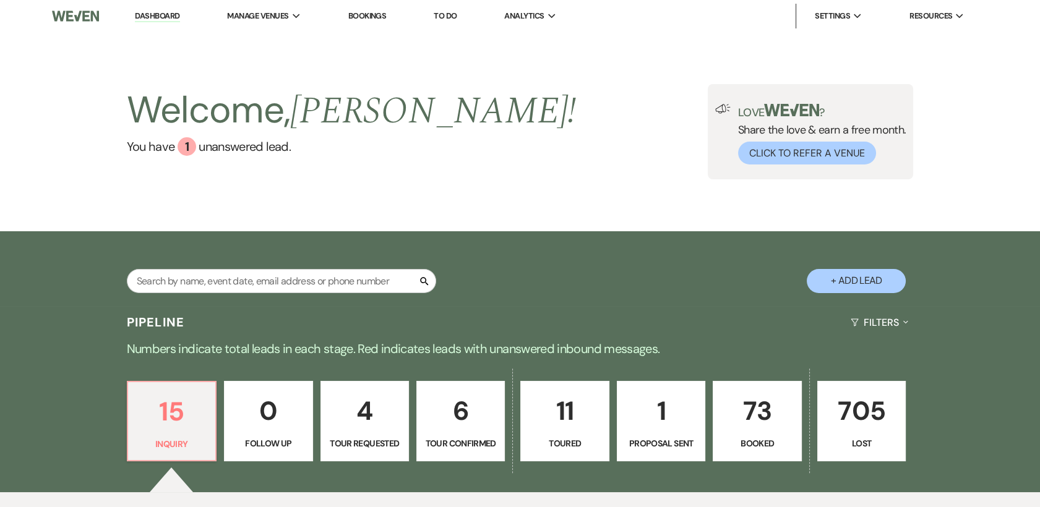
click at [160, 14] on link "Dashboard" at bounding box center [157, 17] width 45 height 12
drag, startPoint x: 756, startPoint y: 417, endPoint x: 273, endPoint y: 171, distance: 542.4
click at [756, 417] on p "73" at bounding box center [757, 410] width 72 height 41
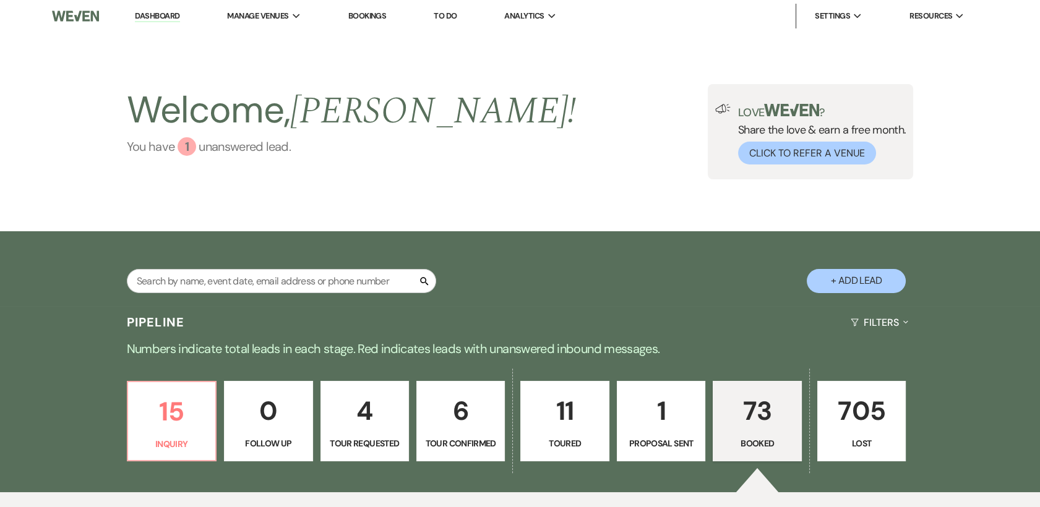
click at [185, 142] on div "1" at bounding box center [187, 146] width 19 height 19
click at [271, 11] on span "Manage Venues" at bounding box center [257, 16] width 61 height 12
click at [273, 38] on li "Camp Bluestone" at bounding box center [289, 41] width 111 height 12
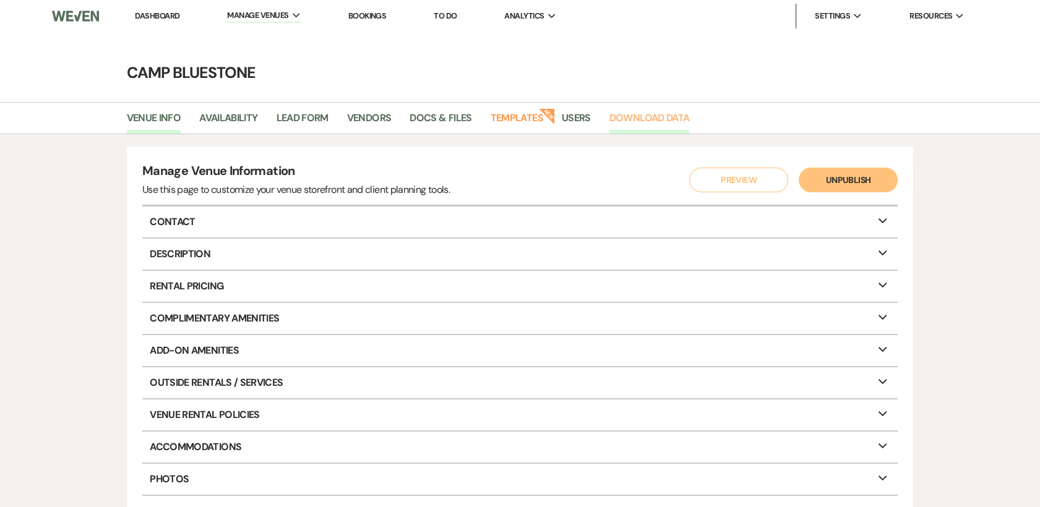
click at [646, 119] on link "Download Data" at bounding box center [649, 122] width 80 height 24
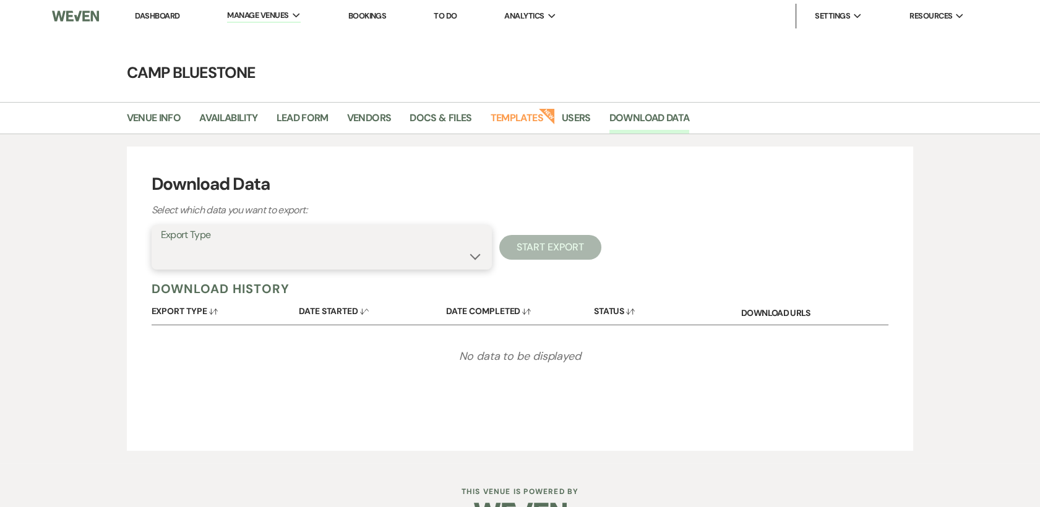
click at [470, 246] on select "Availability Calendar Information Category Templates Contacts Information Event…" at bounding box center [322, 256] width 322 height 24
click at [806, 176] on h3 "Download Data" at bounding box center [520, 184] width 737 height 26
